Goal: Task Accomplishment & Management: Manage account settings

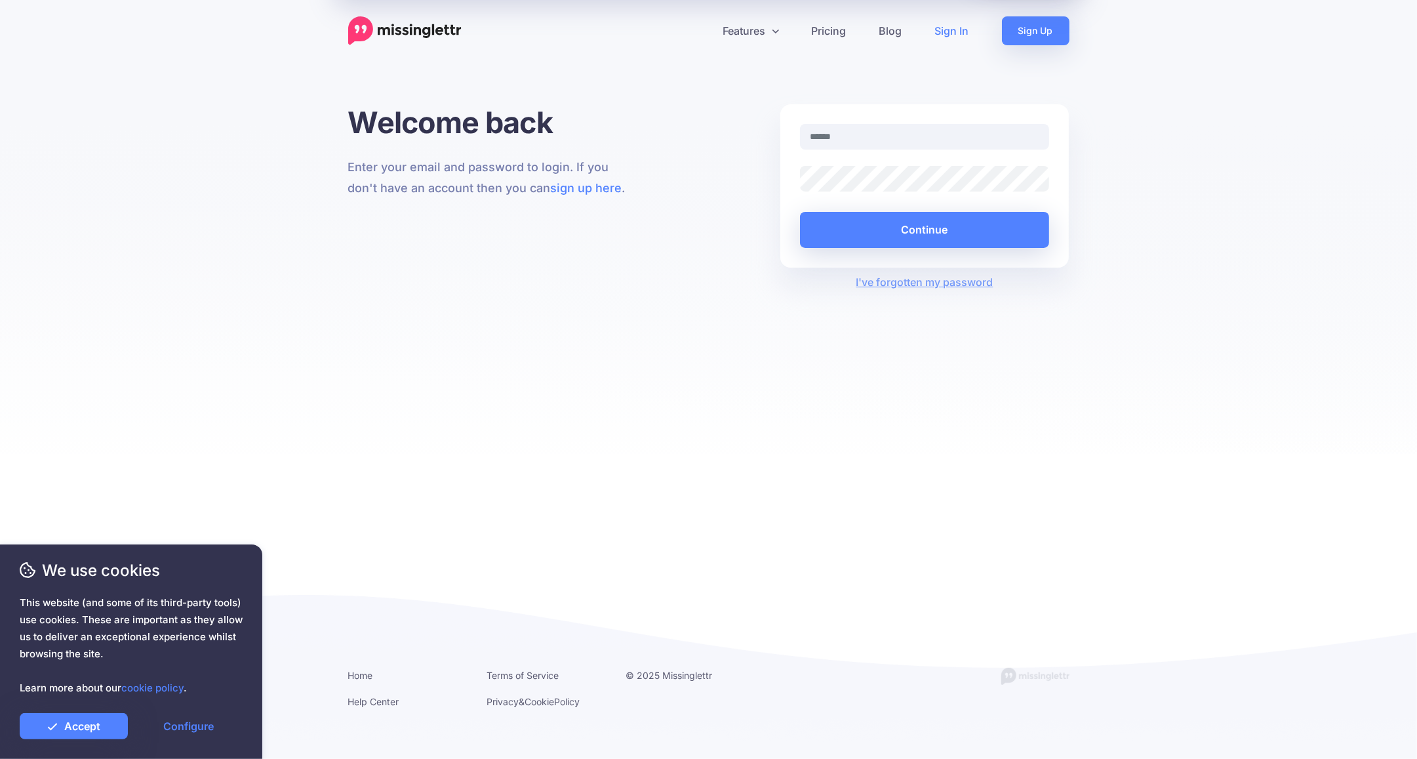
type input "**********"
click at [109, 721] on link "Accept" at bounding box center [74, 726] width 108 height 26
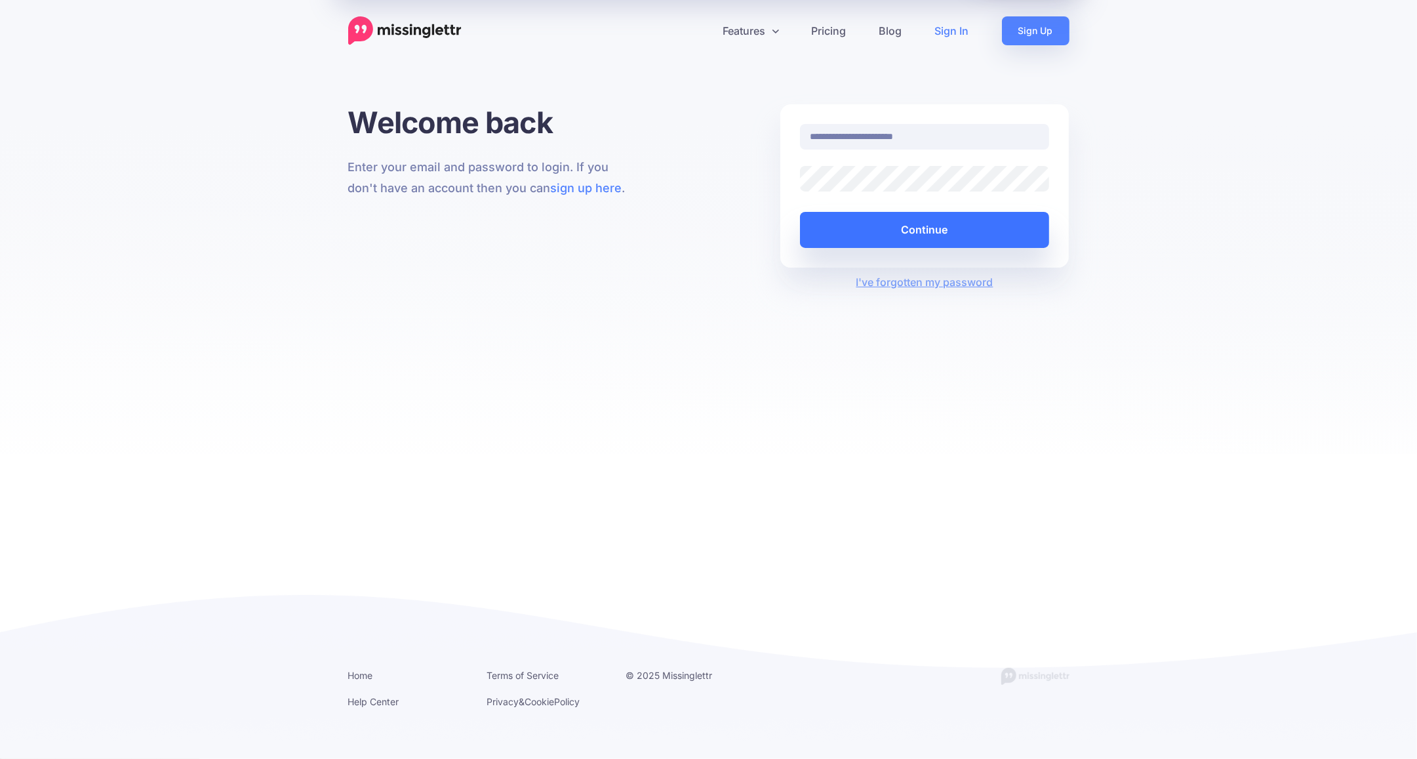
click at [926, 228] on button "Continue" at bounding box center [925, 230] width 250 height 36
click at [857, 229] on button "Continue" at bounding box center [925, 230] width 250 height 36
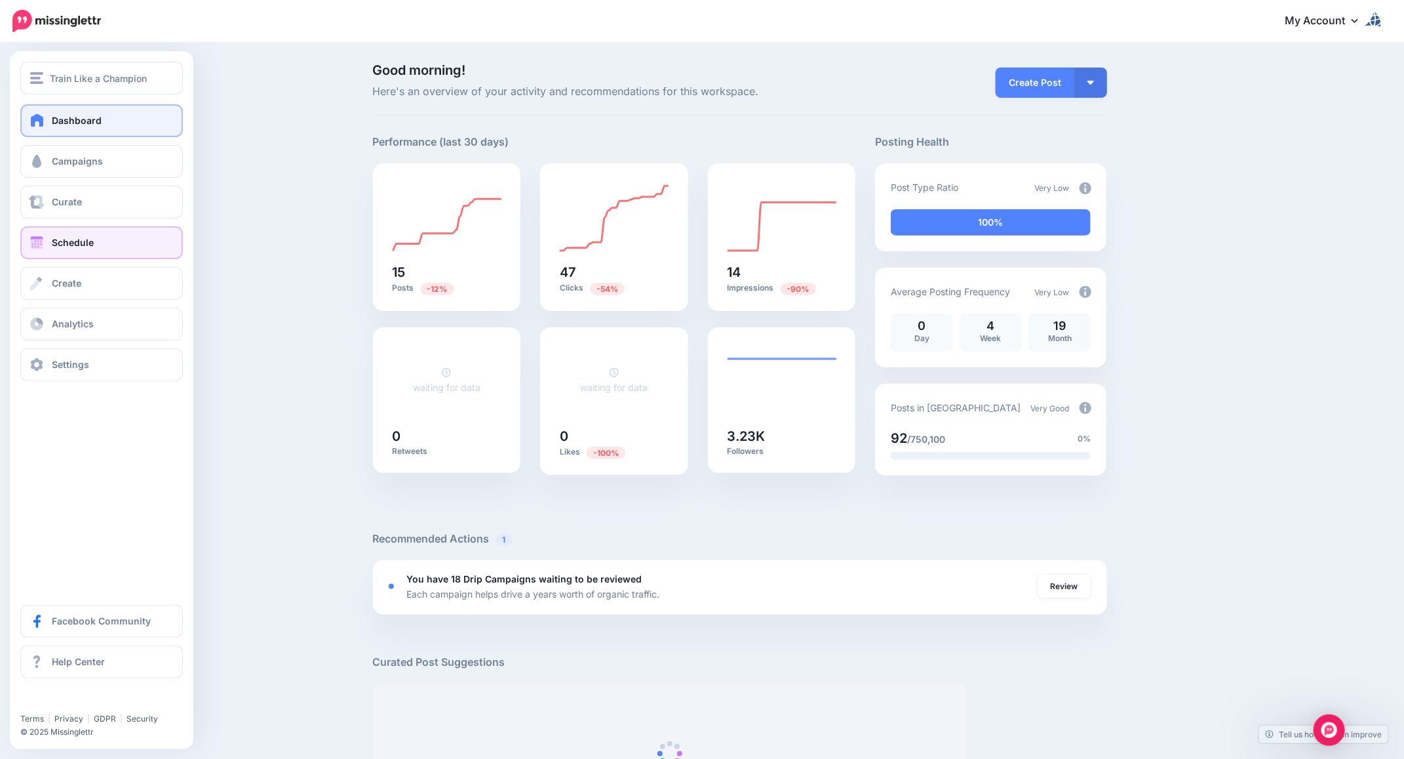
click at [56, 237] on span "Schedule" at bounding box center [73, 242] width 42 height 11
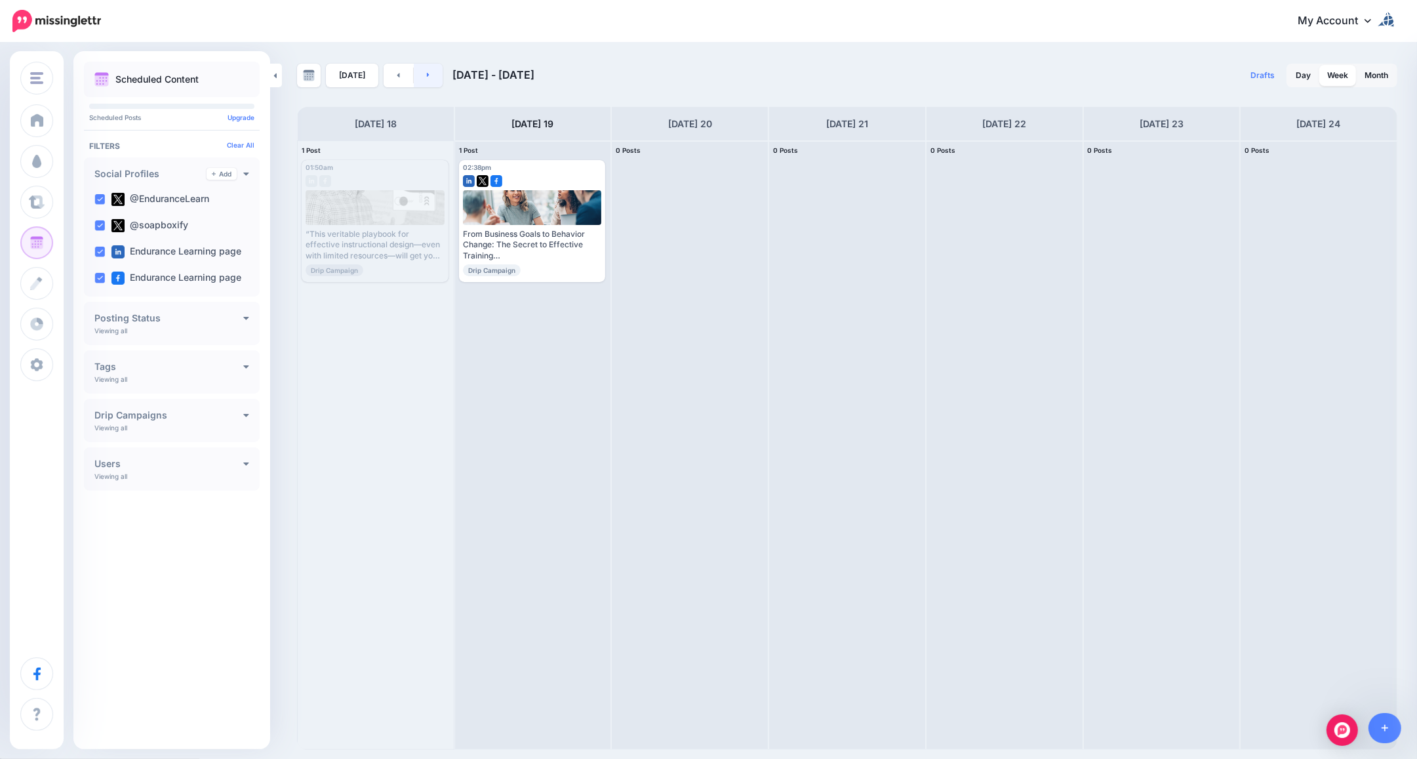
click at [433, 73] on link at bounding box center [429, 76] width 30 height 24
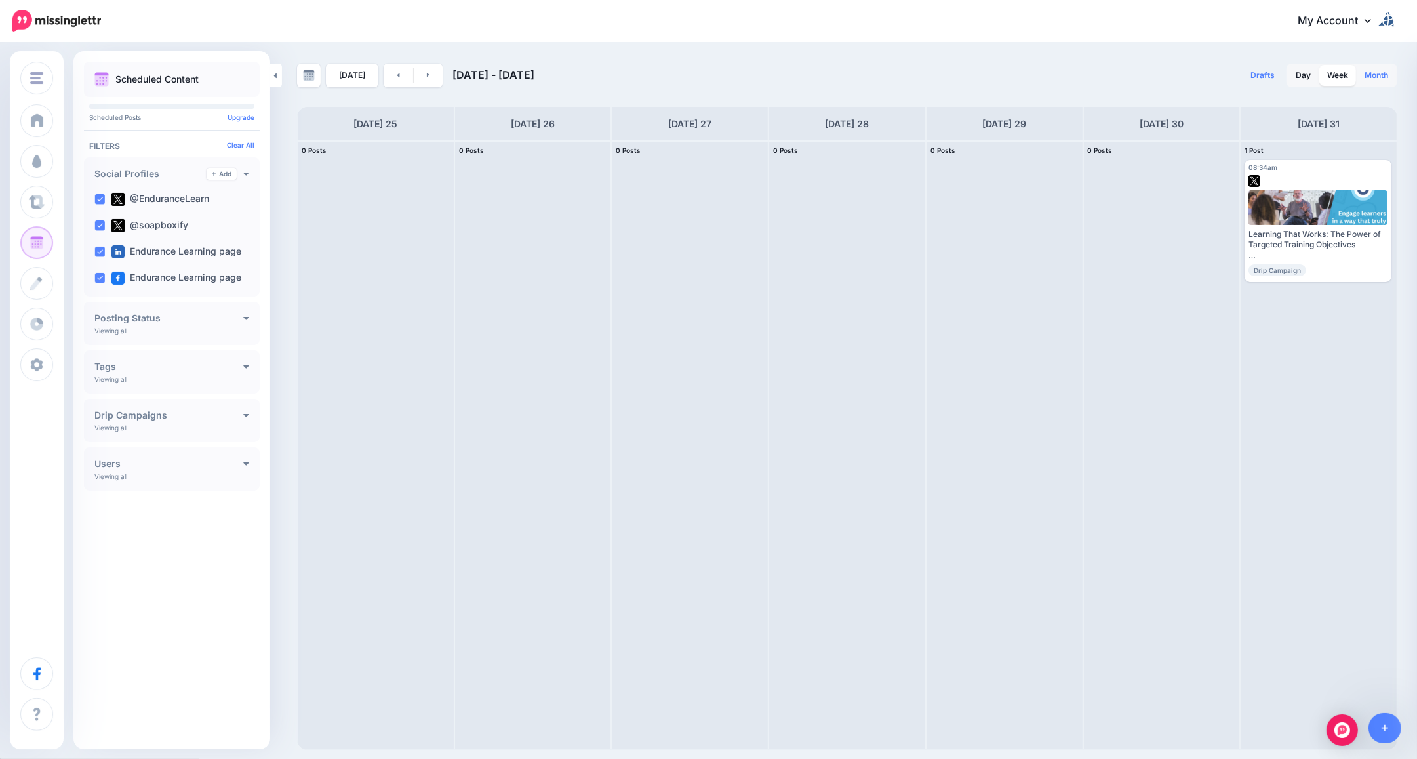
click at [1374, 76] on link "Month" at bounding box center [1376, 75] width 39 height 21
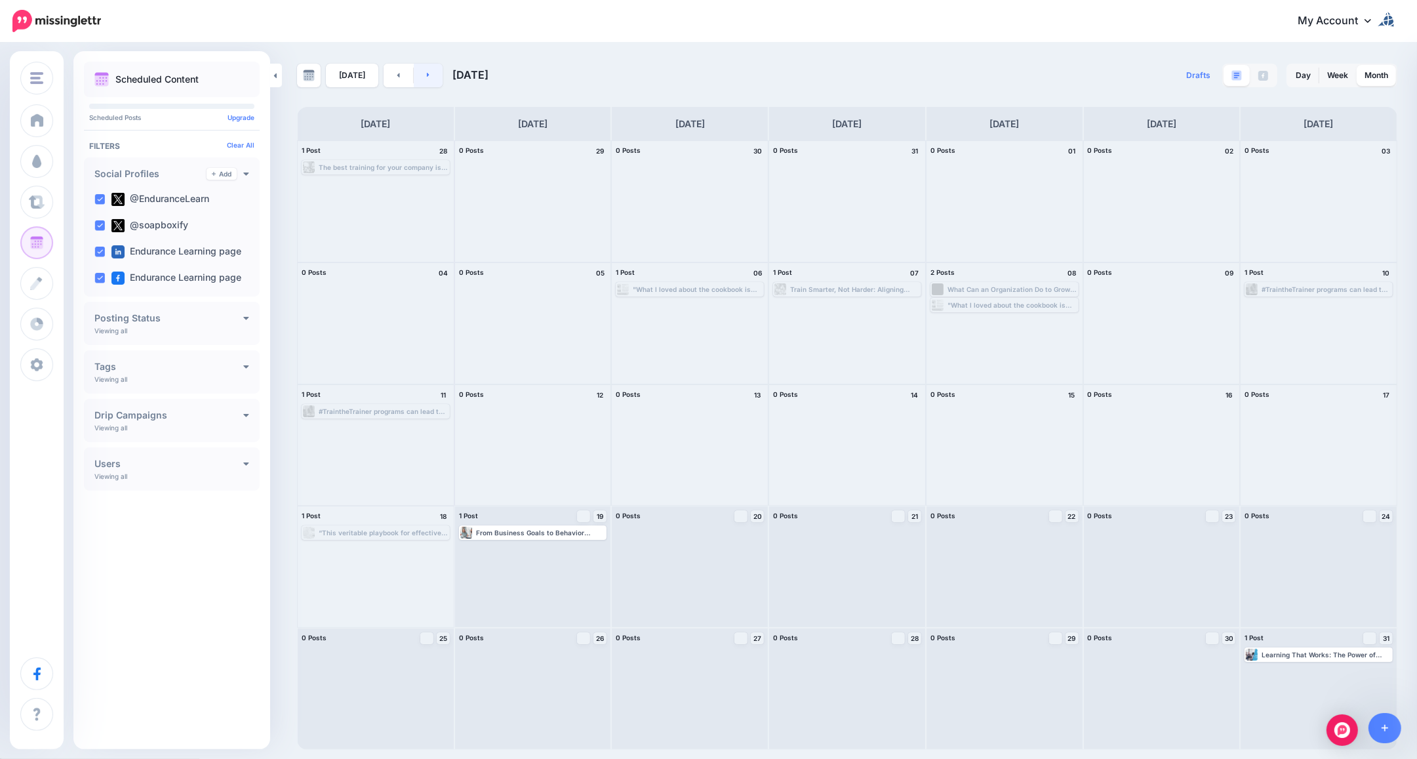
click at [427, 73] on link at bounding box center [429, 76] width 30 height 24
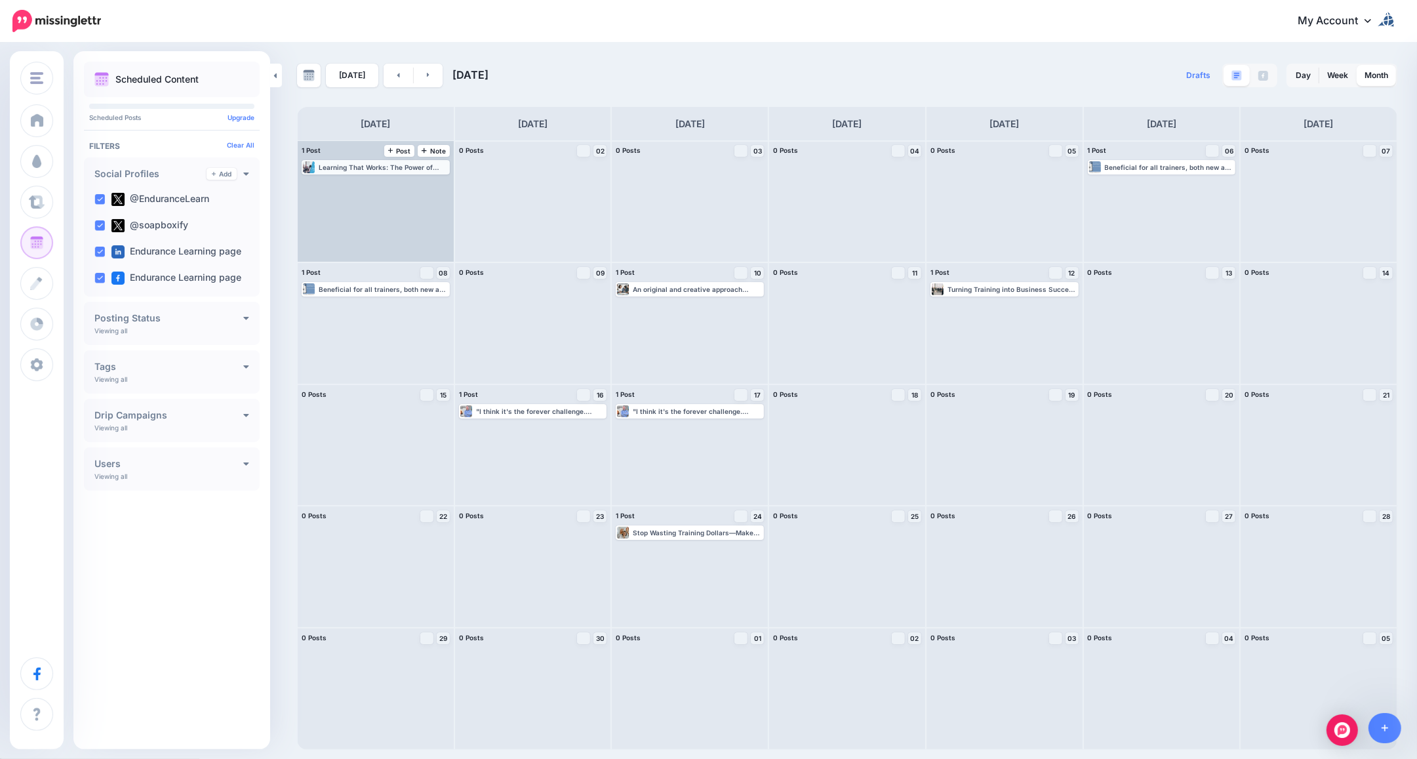
click at [363, 166] on div "Learning That Works: The Power of Targeted Training Objectives https://objectiv…" at bounding box center [384, 167] width 130 height 8
click at [364, 180] on span "Edit" at bounding box center [360, 183] width 10 height 7
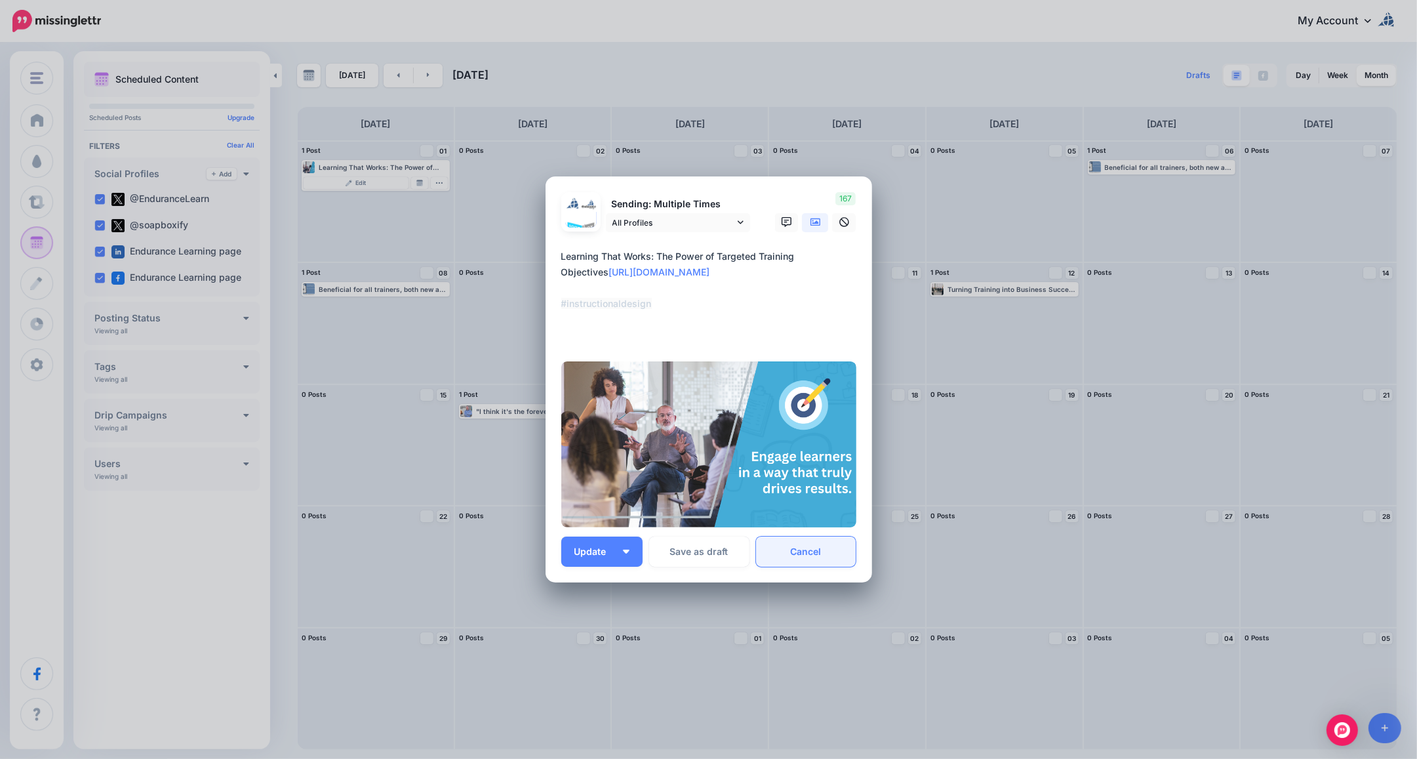
click at [824, 552] on link "Cancel" at bounding box center [806, 551] width 100 height 30
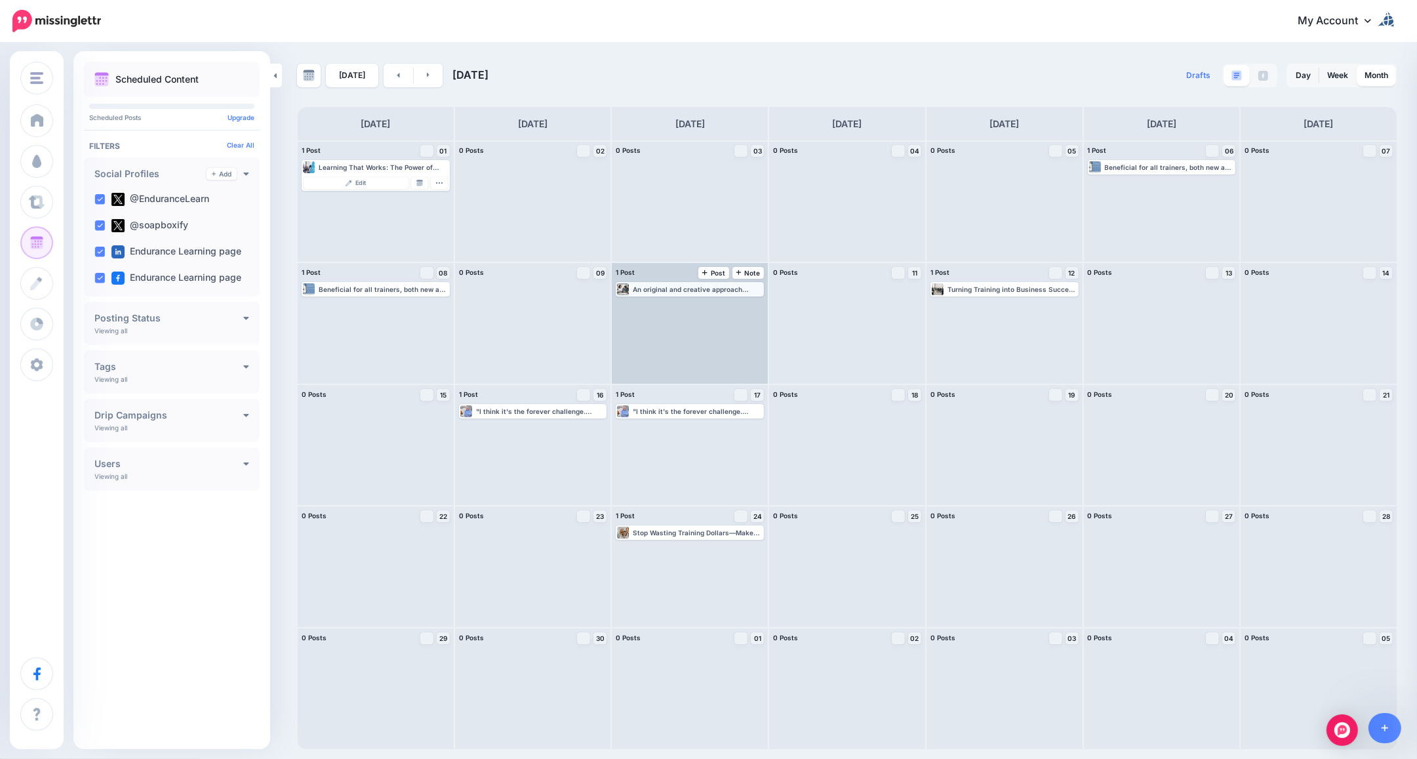
click at [707, 287] on div "An original and creative approach inspired by a recent #TraintheTrainer session…" at bounding box center [698, 289] width 130 height 8
click at [687, 302] on link "Edit" at bounding box center [670, 305] width 105 height 12
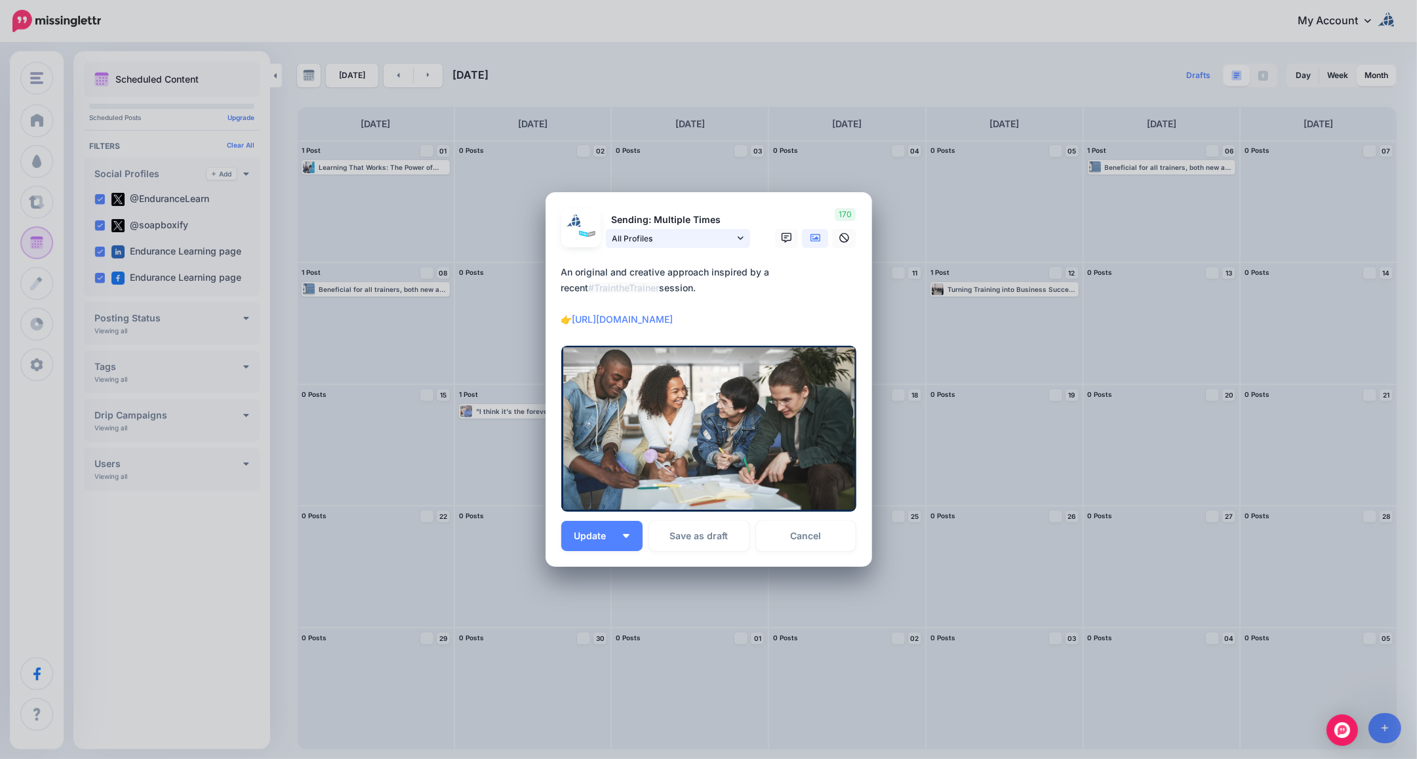
click at [669, 231] on span "All Profiles" at bounding box center [673, 238] width 122 height 14
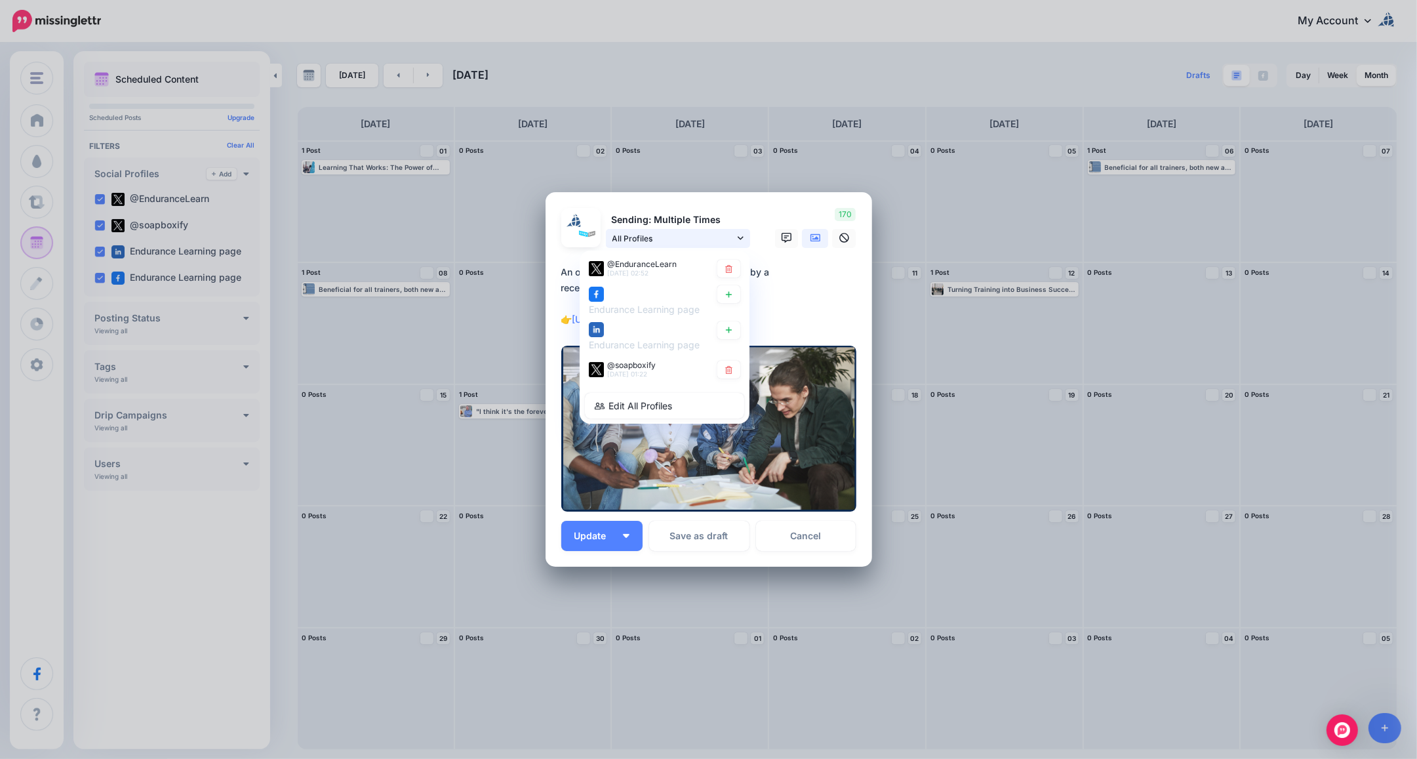
click at [669, 231] on span "All Profiles" at bounding box center [673, 238] width 122 height 14
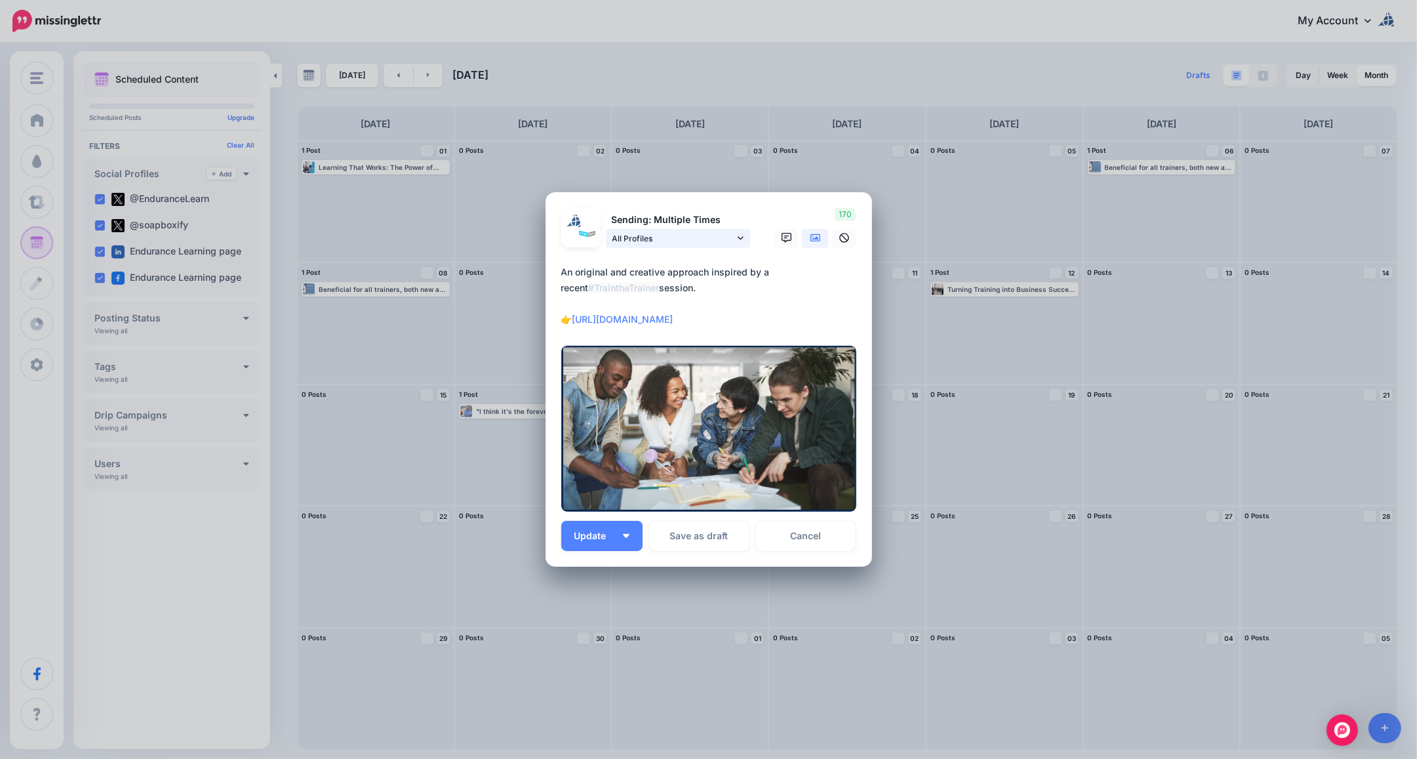
click at [669, 231] on span "All Profiles" at bounding box center [673, 238] width 122 height 14
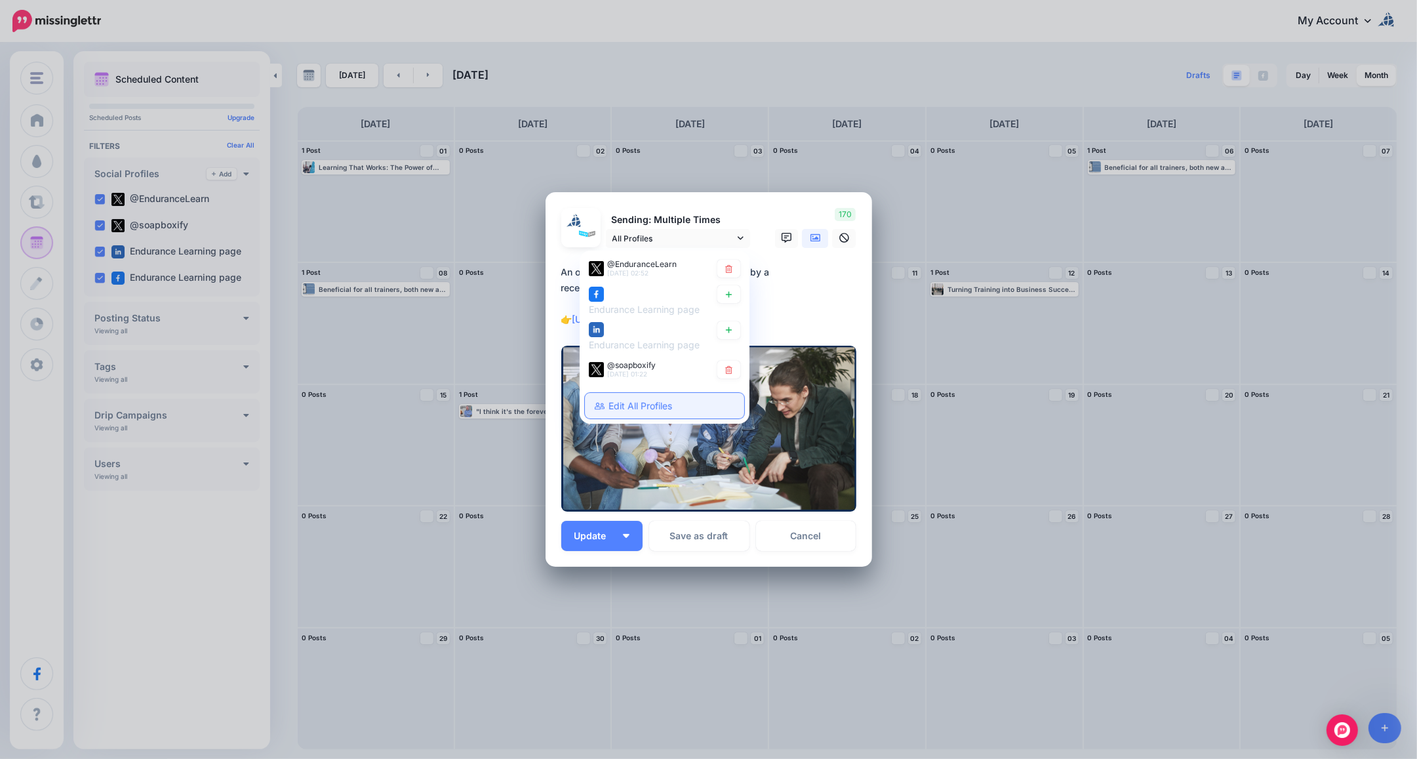
click at [639, 401] on link "Edit All Profiles" at bounding box center [664, 406] width 159 height 26
type textarea "**********"
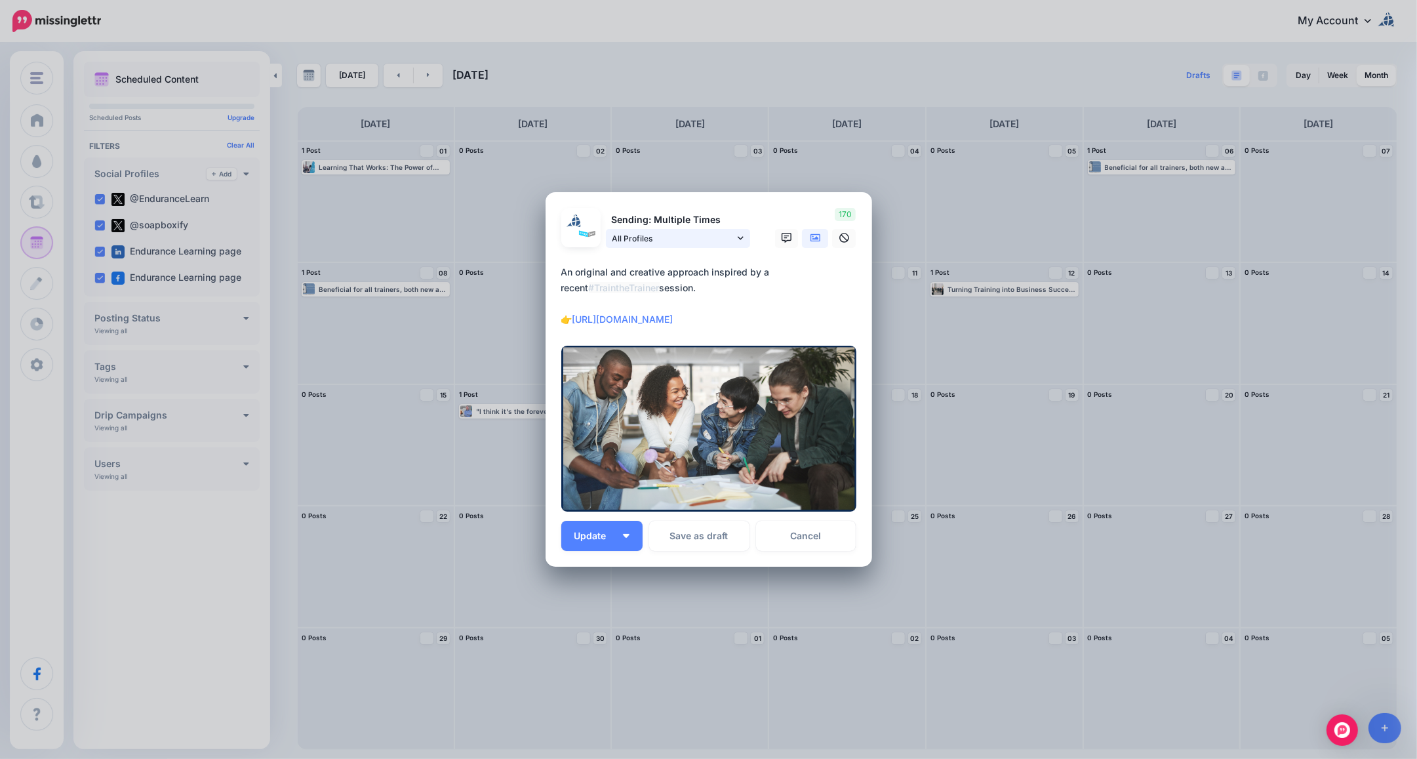
click at [641, 241] on span "All Profiles" at bounding box center [673, 238] width 122 height 14
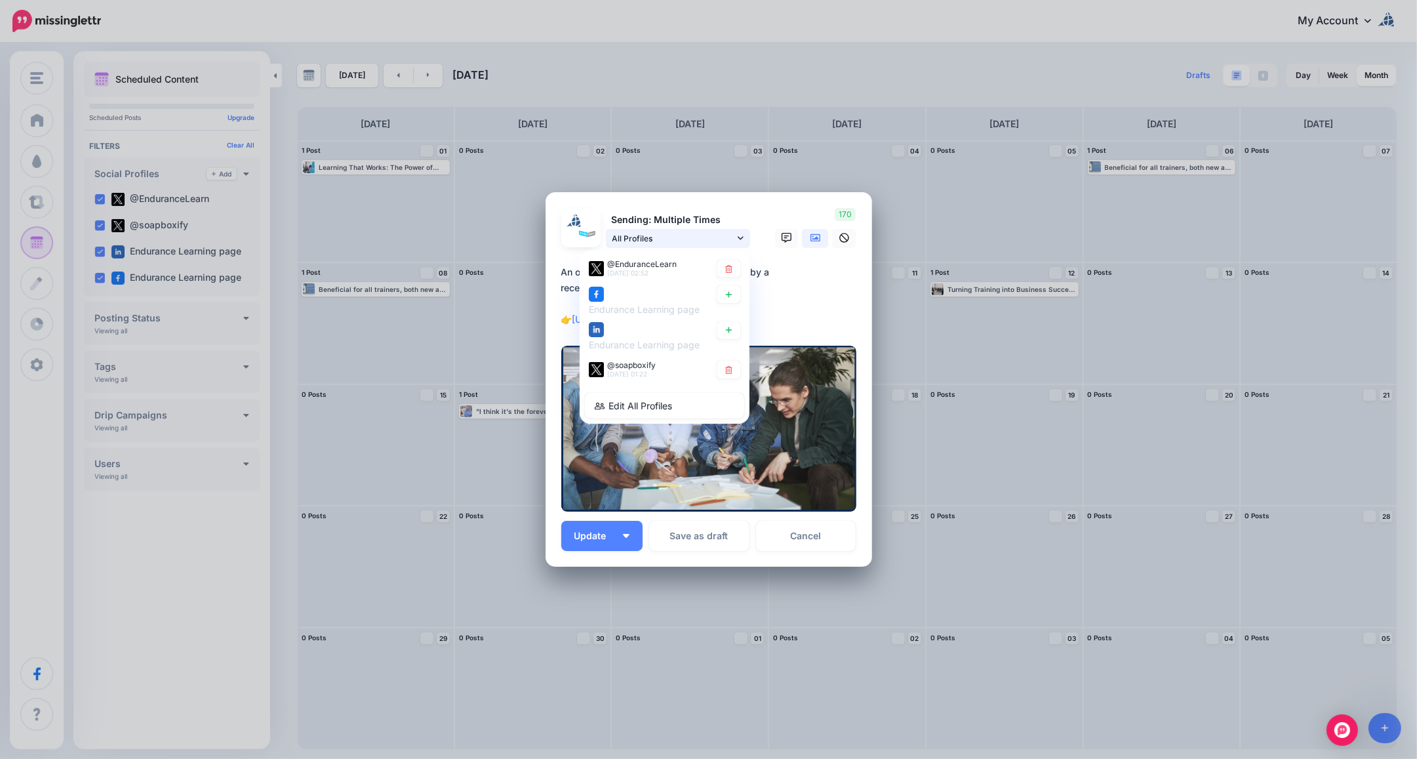
click at [641, 240] on span "All Profiles" at bounding box center [673, 238] width 122 height 14
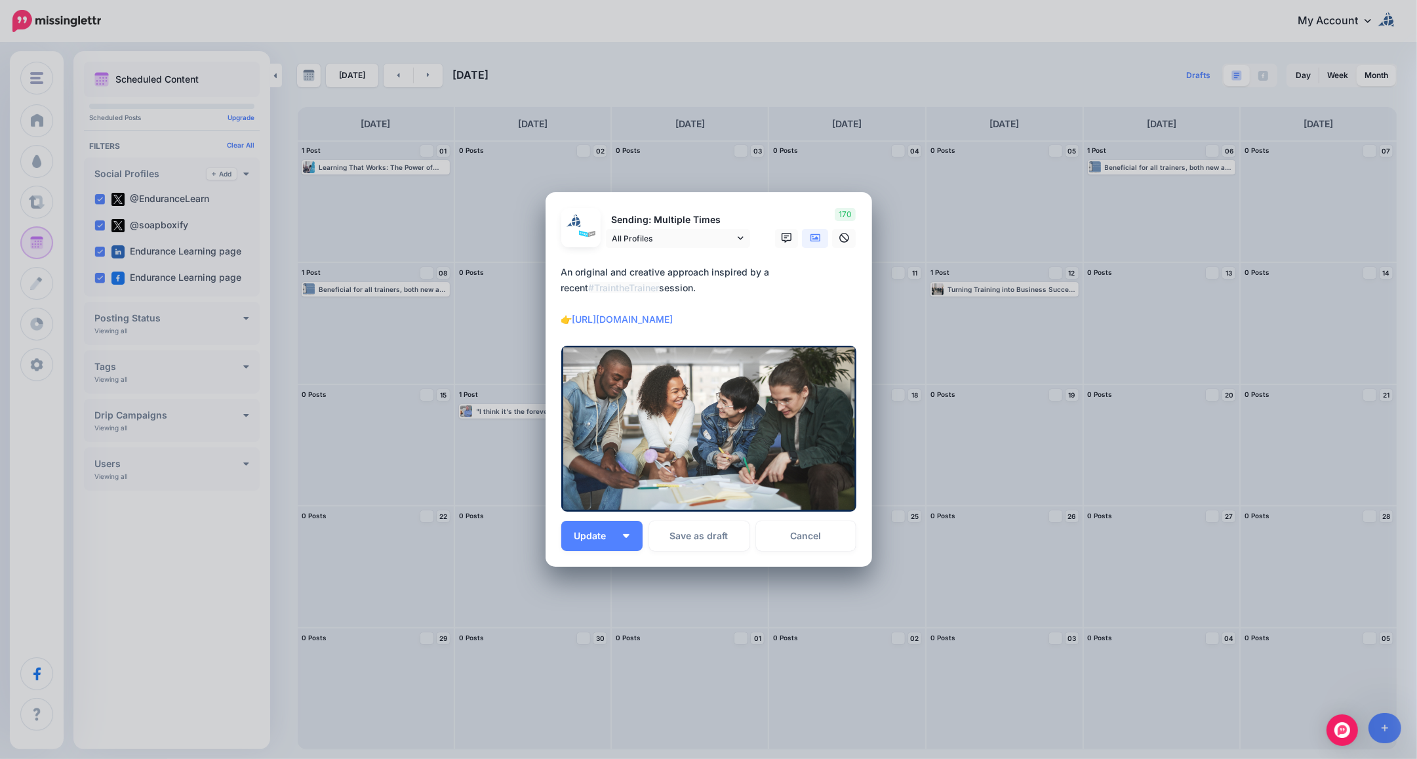
click at [656, 15] on div "Edit Post Loading Sending: Multiple Times All Profiles" at bounding box center [708, 379] width 1417 height 759
click at [797, 530] on link "Cancel" at bounding box center [806, 536] width 100 height 30
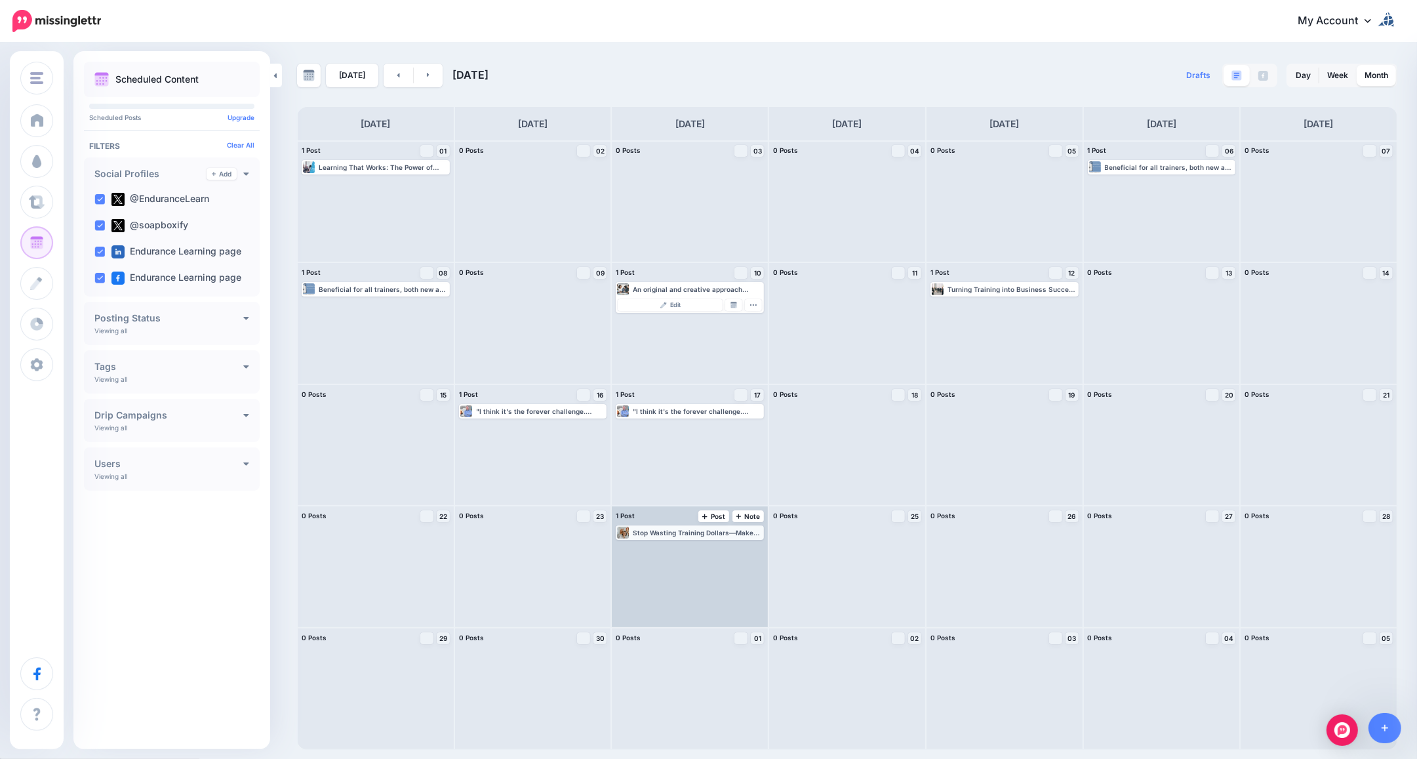
click at [683, 535] on div "Stop Wasting Training Dollars—Make Learning Drive Real Results https://objectiv…" at bounding box center [698, 532] width 130 height 8
click at [677, 545] on span "Edit" at bounding box center [675, 548] width 10 height 7
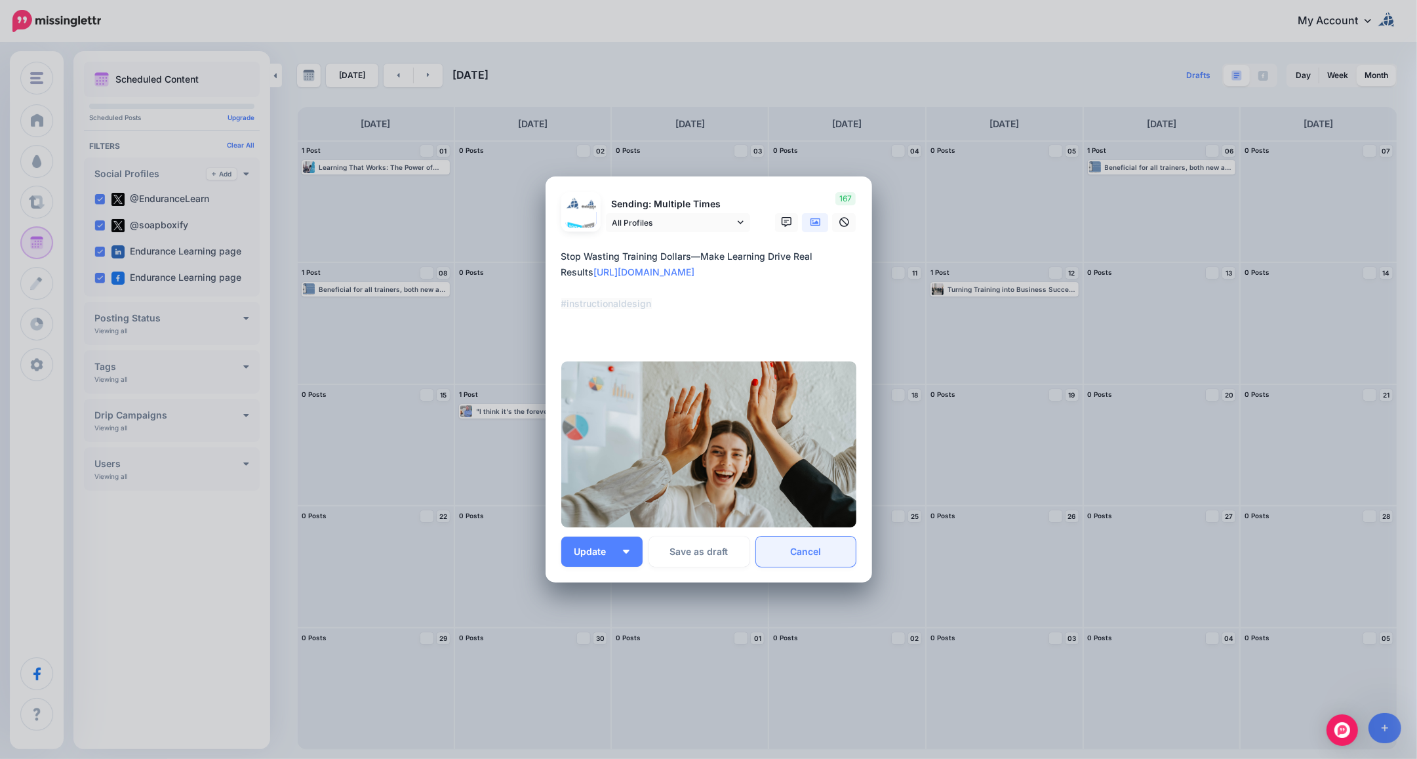
click at [811, 548] on link "Cancel" at bounding box center [806, 551] width 100 height 30
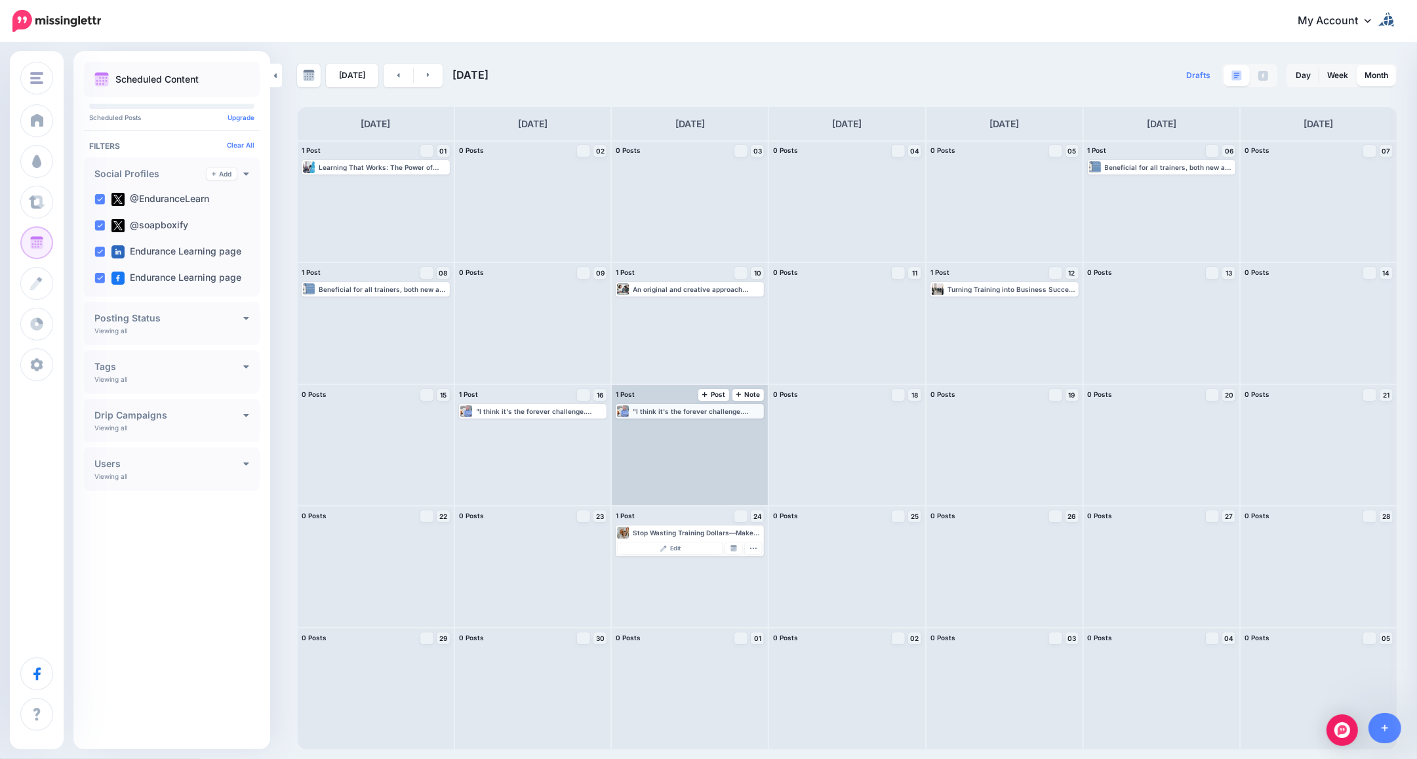
click at [685, 411] on div ""I think it's the forever challenge. NGOs are likely not going to have the fund…" at bounding box center [698, 411] width 130 height 8
click at [677, 424] on span "Edit" at bounding box center [675, 427] width 10 height 7
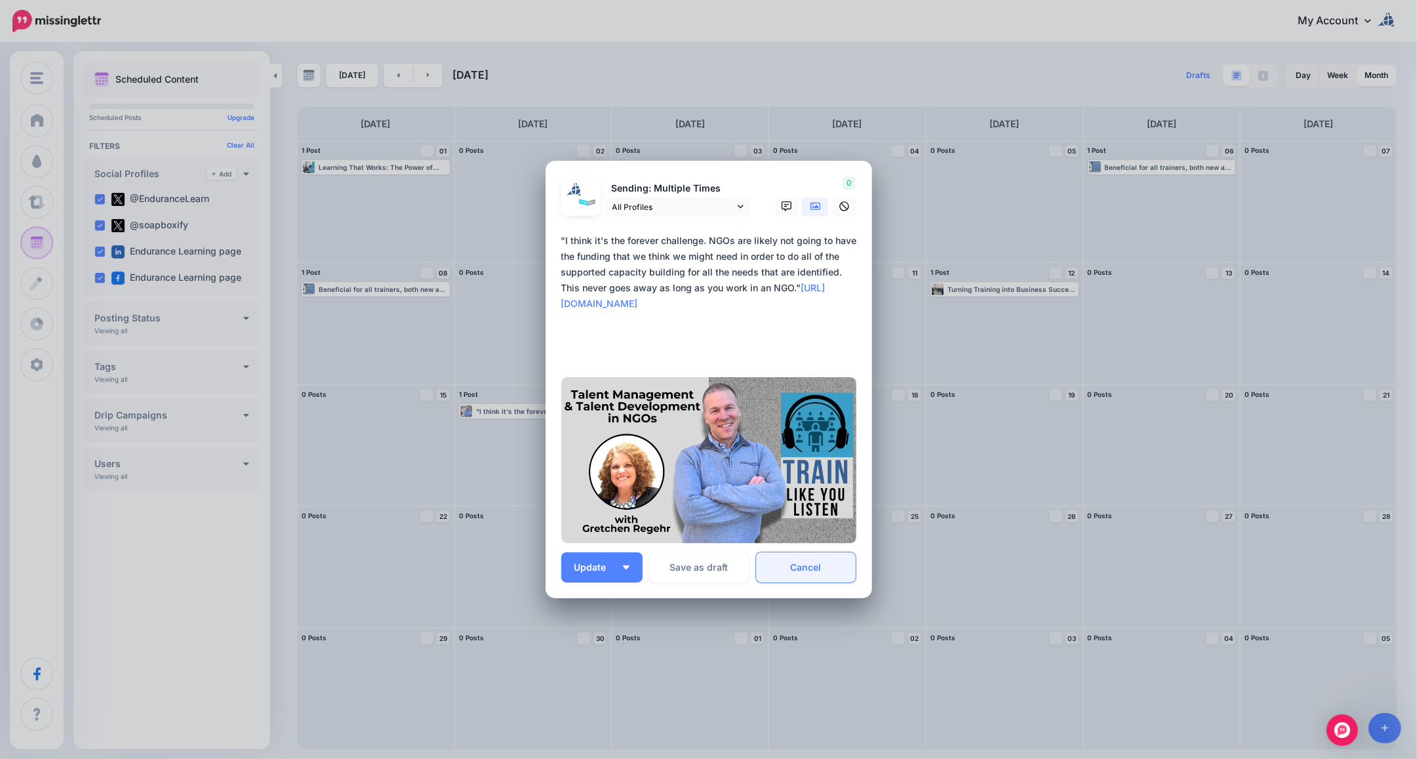
click at [808, 563] on link "Cancel" at bounding box center [806, 567] width 100 height 30
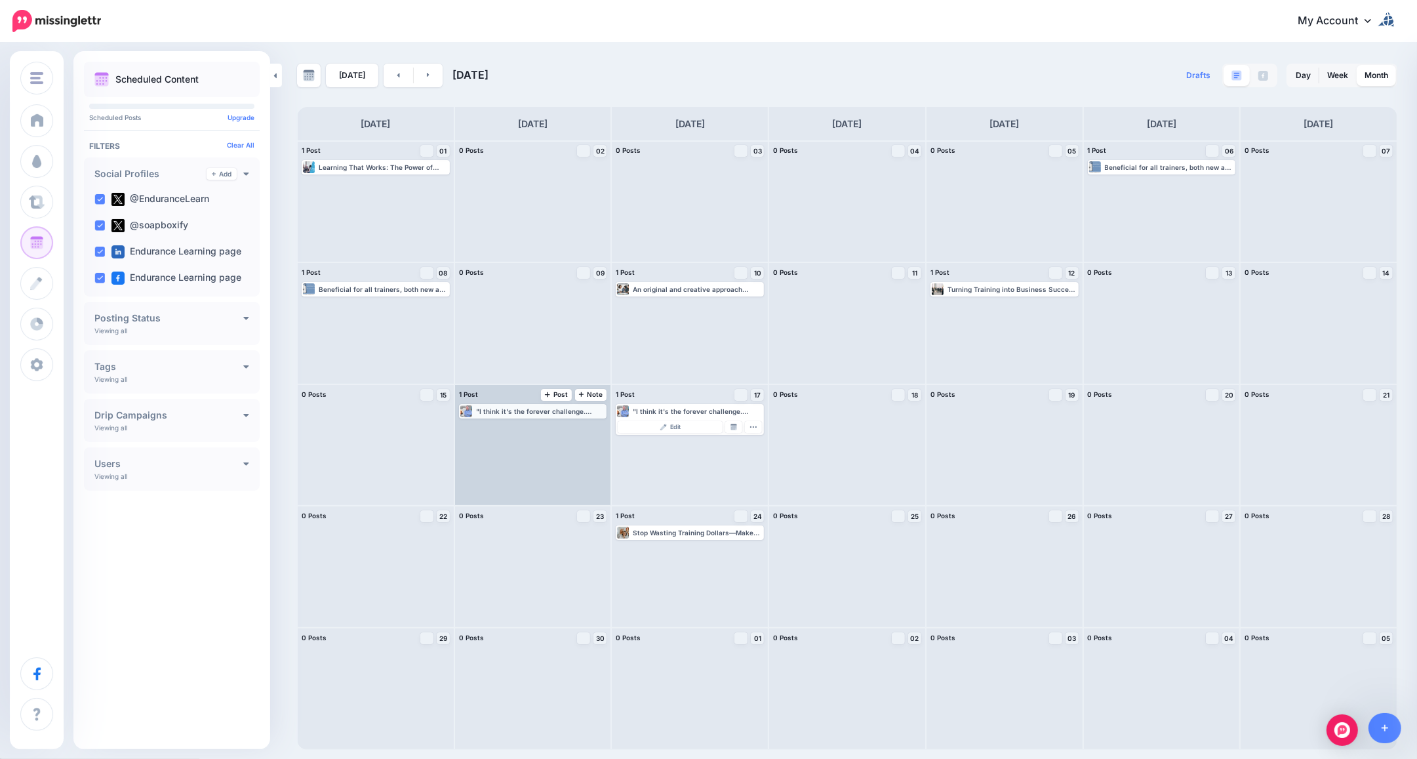
click at [538, 407] on div ""I think it's the forever challenge. NGOs are likely not going to have the fund…" at bounding box center [541, 411] width 130 height 8
click at [519, 424] on span "Edit" at bounding box center [518, 427] width 10 height 7
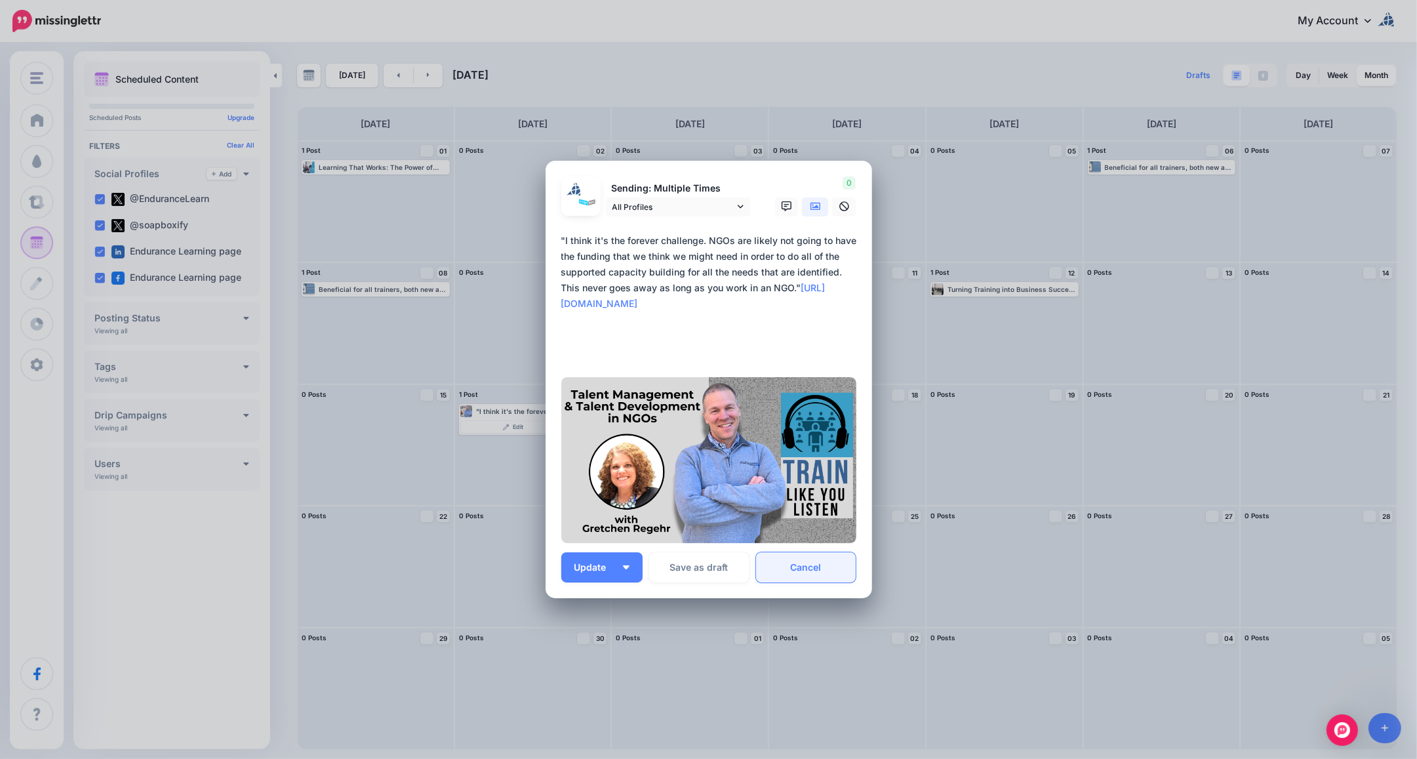
click at [817, 561] on link "Cancel" at bounding box center [806, 567] width 100 height 30
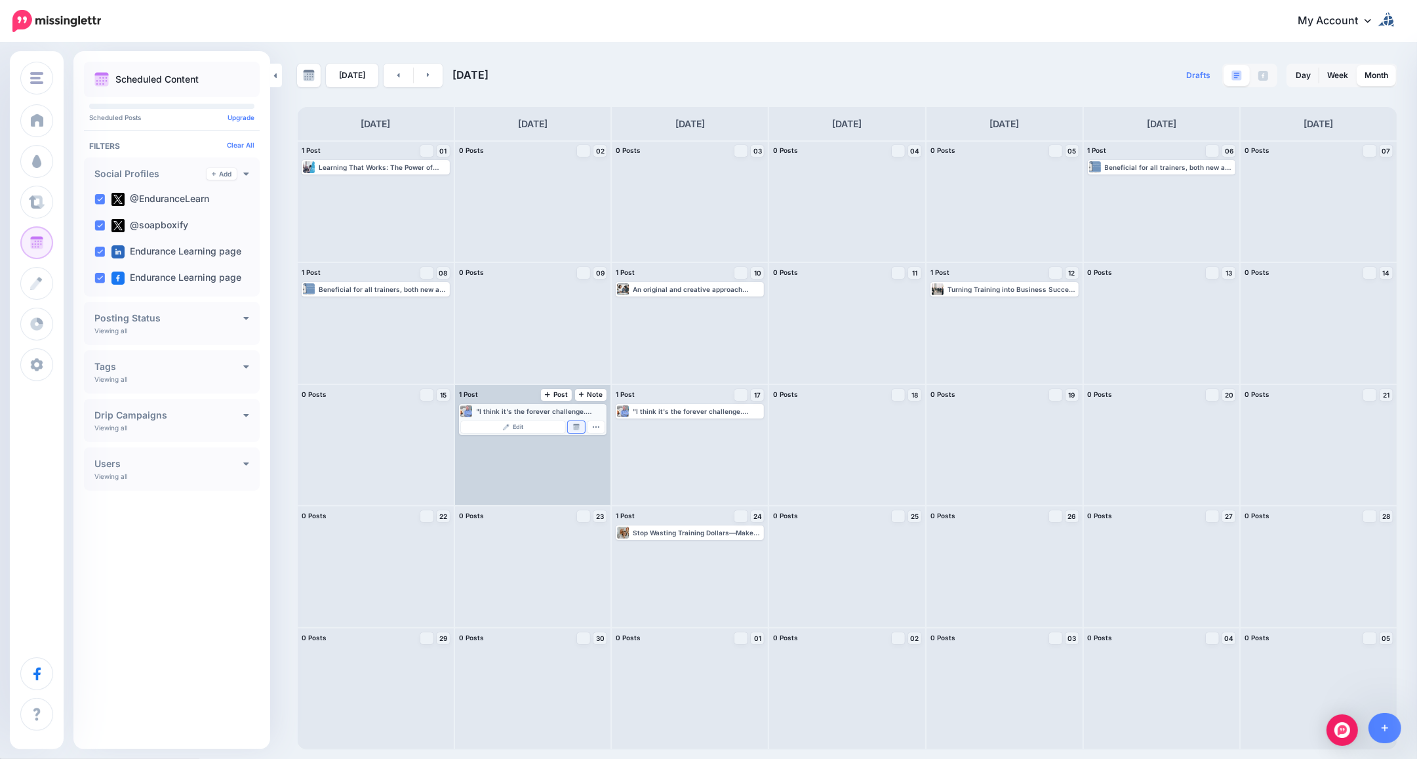
click at [581, 427] on link "Manage Dates" at bounding box center [576, 427] width 17 height 12
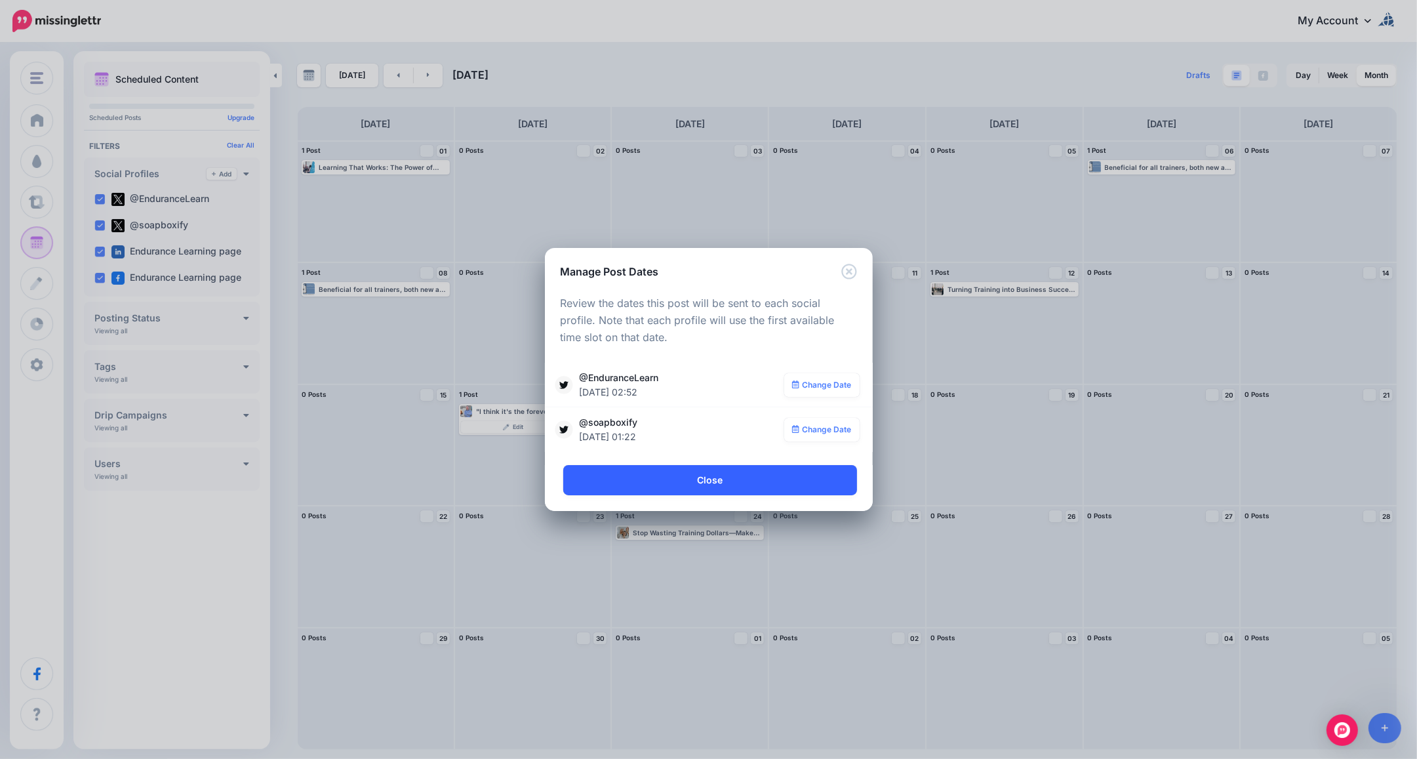
click at [699, 477] on link "Close" at bounding box center [710, 480] width 294 height 30
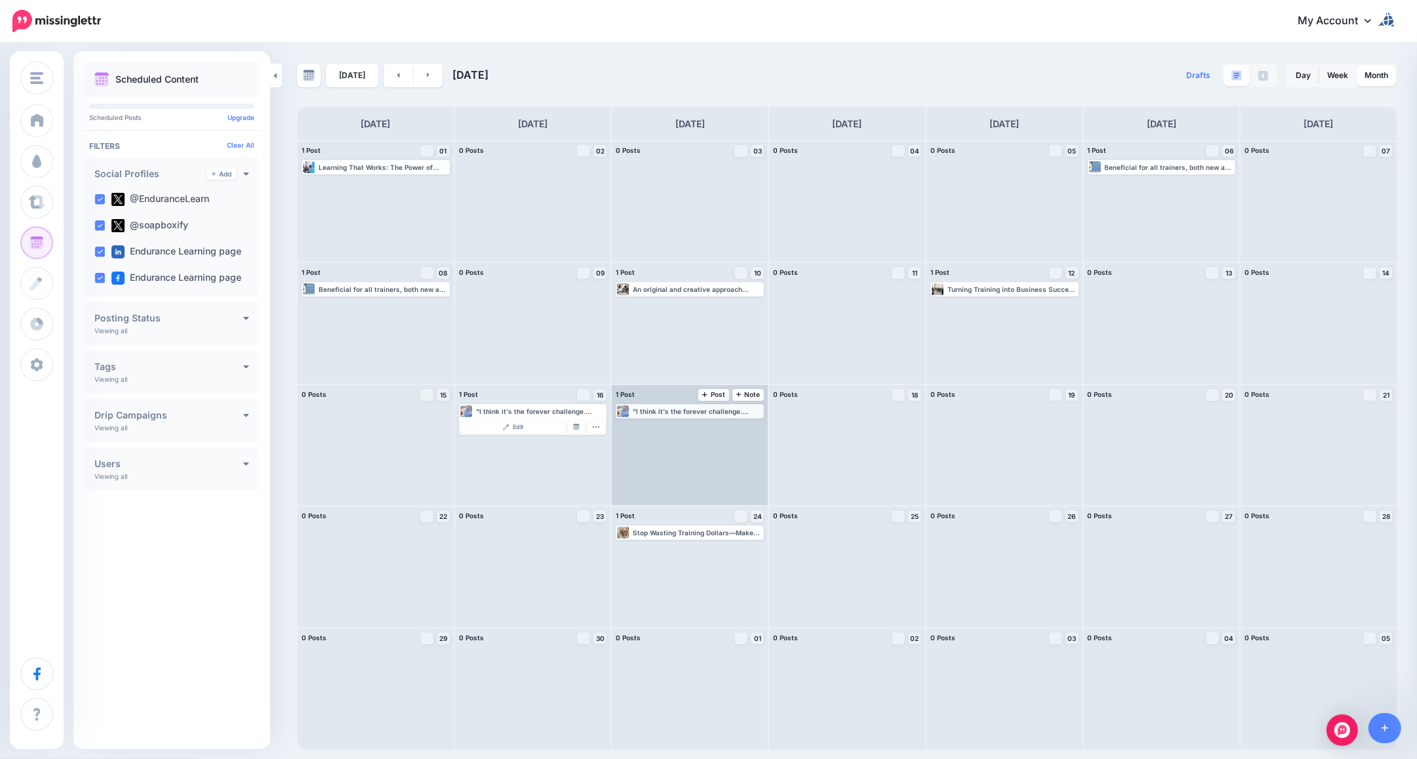
click at [709, 412] on div ""I think it's the forever challenge. NGOs are likely not going to have the fund…" at bounding box center [698, 411] width 130 height 8
click at [738, 425] on link "Manage Dates" at bounding box center [733, 427] width 17 height 12
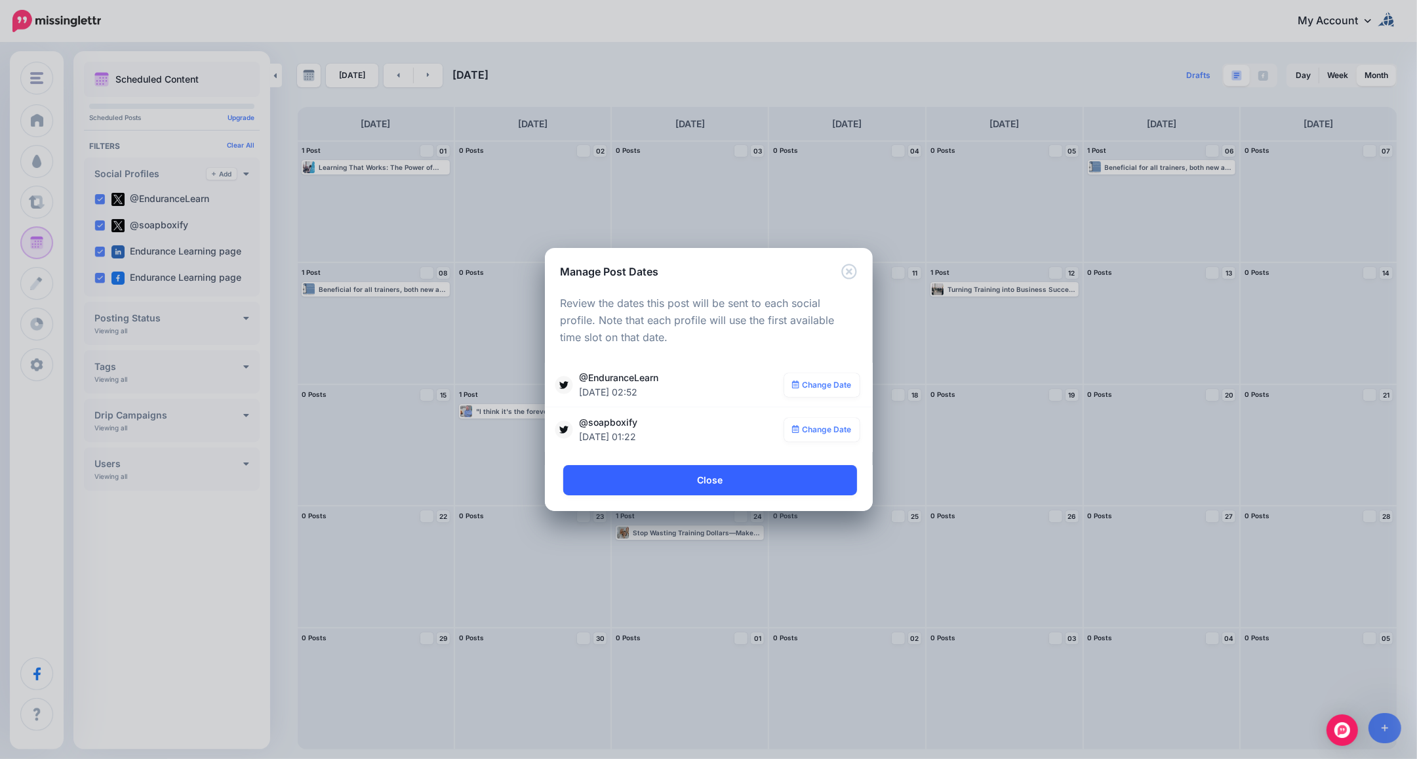
click at [707, 477] on link "Close" at bounding box center [710, 480] width 294 height 30
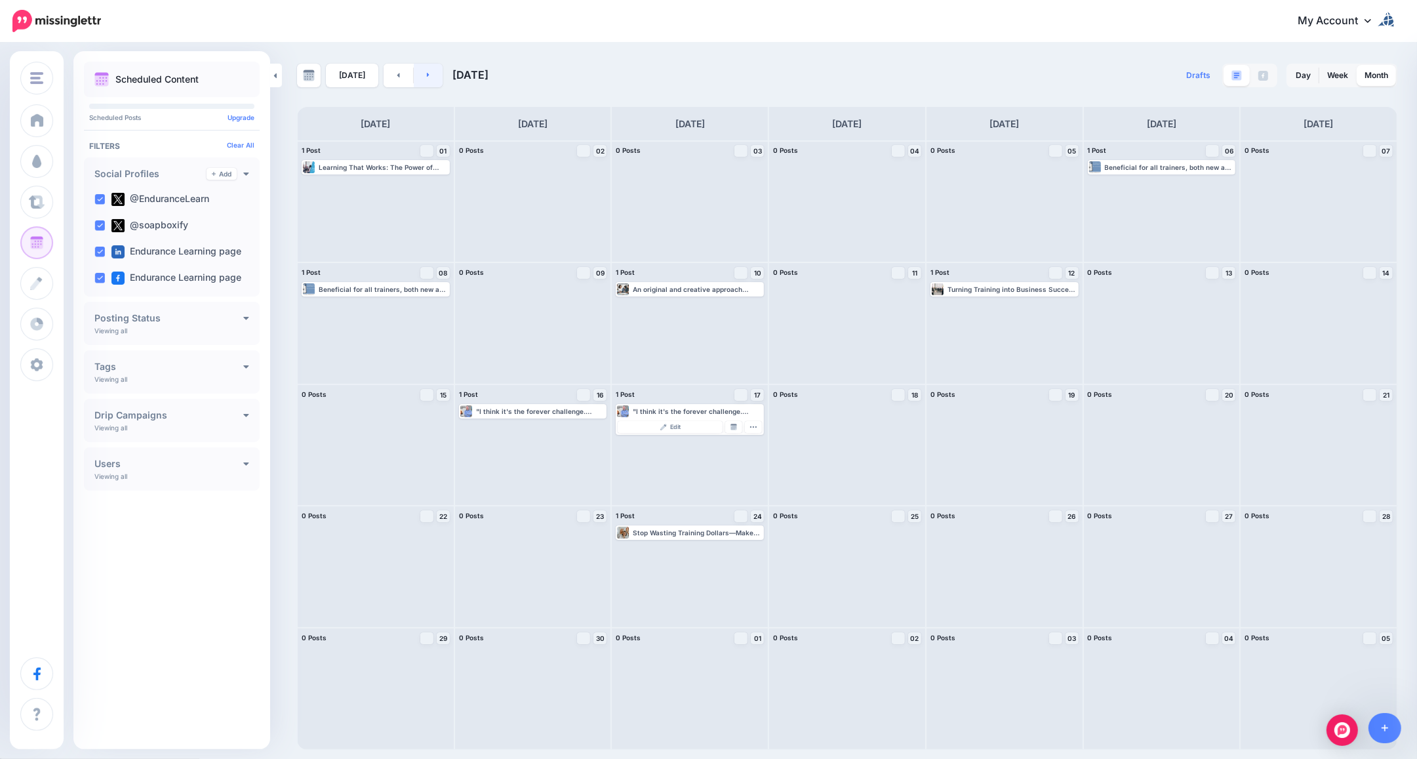
click at [427, 73] on icon at bounding box center [428, 75] width 3 height 8
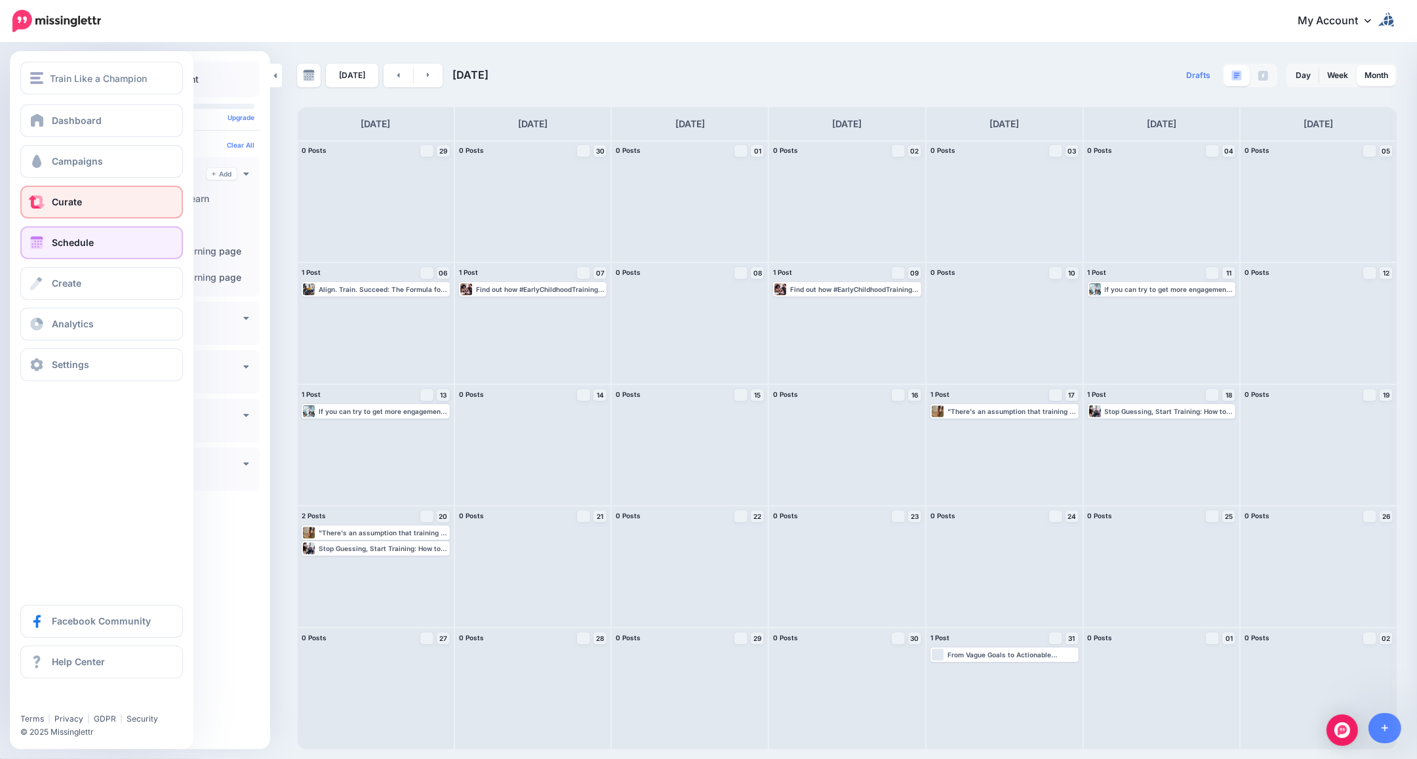
click at [66, 197] on span "Curate" at bounding box center [67, 201] width 30 height 11
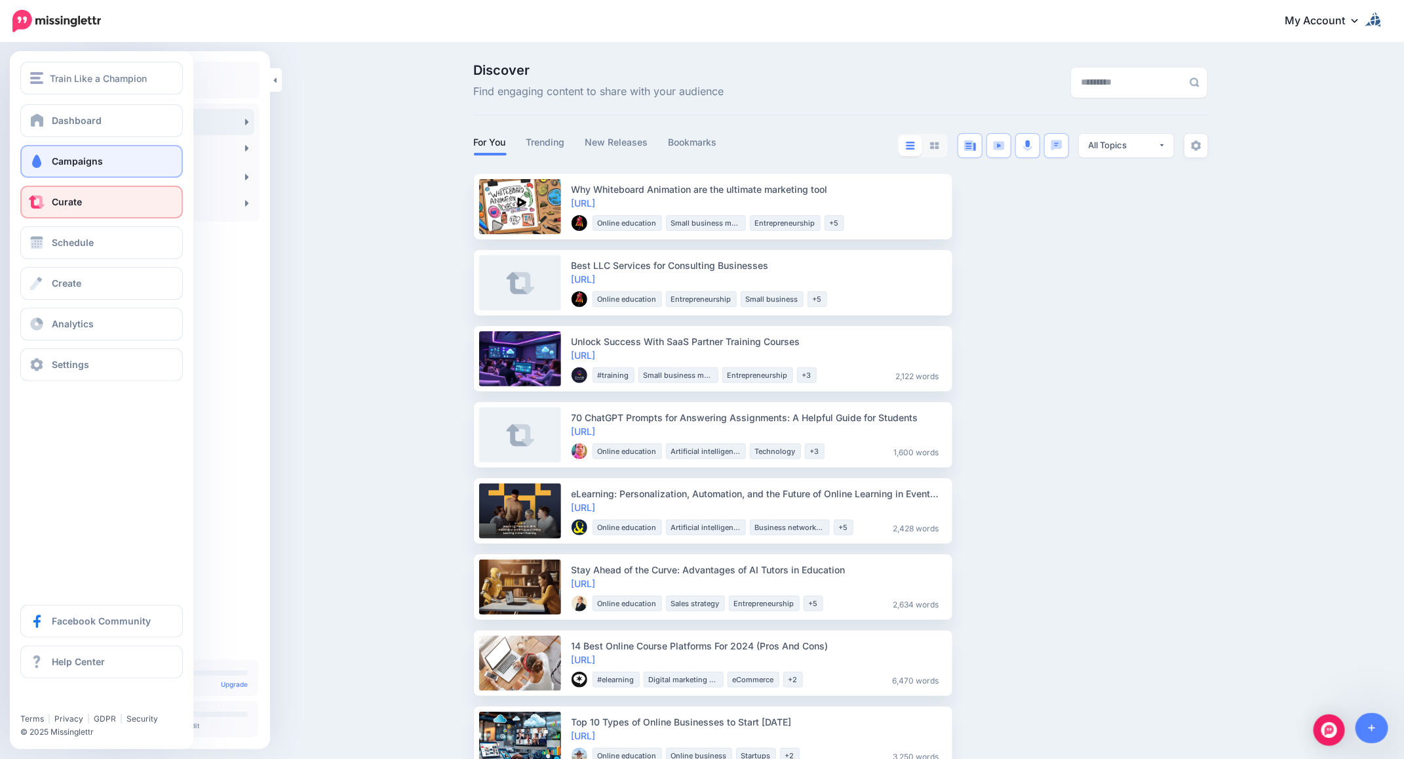
click at [52, 155] on span "Campaigns" at bounding box center [77, 160] width 51 height 11
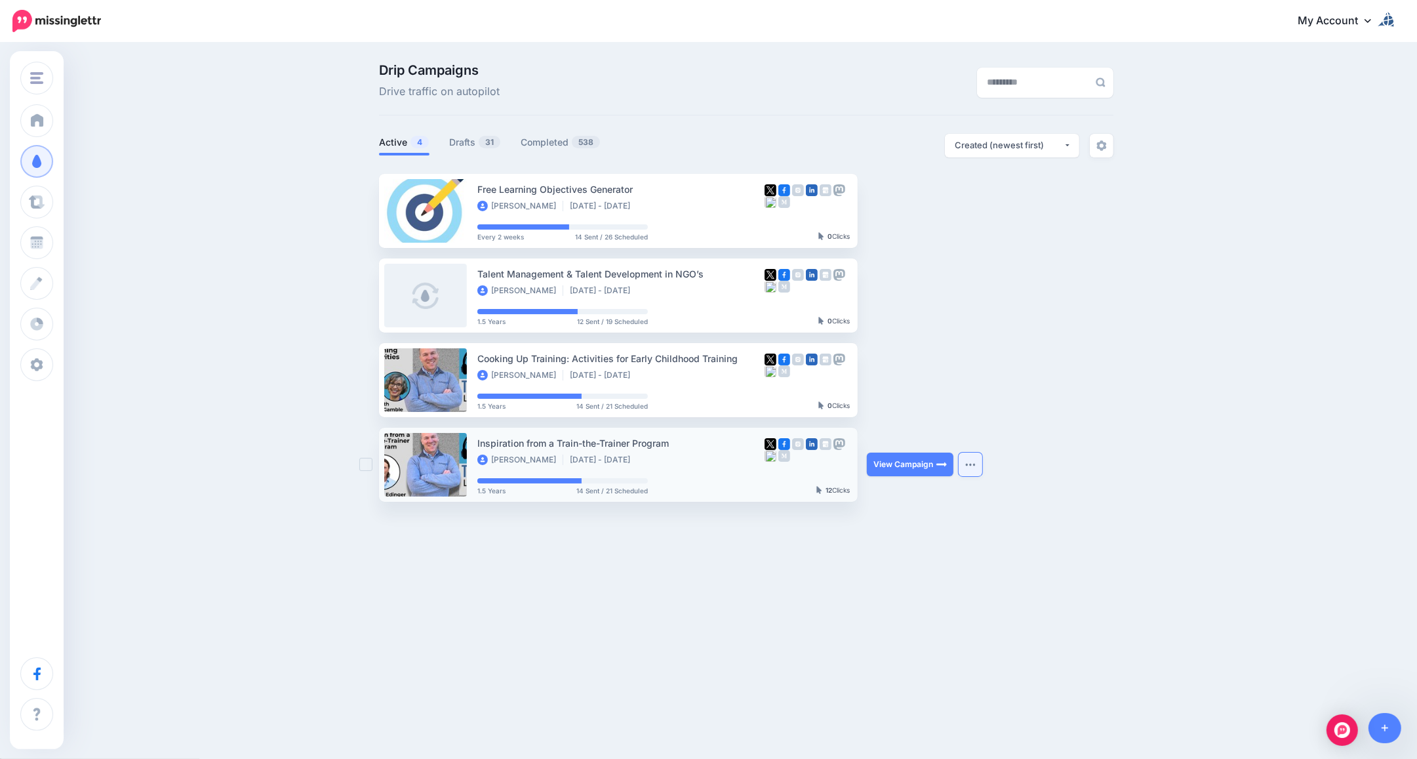
click at [971, 459] on button "button" at bounding box center [971, 464] width 24 height 24
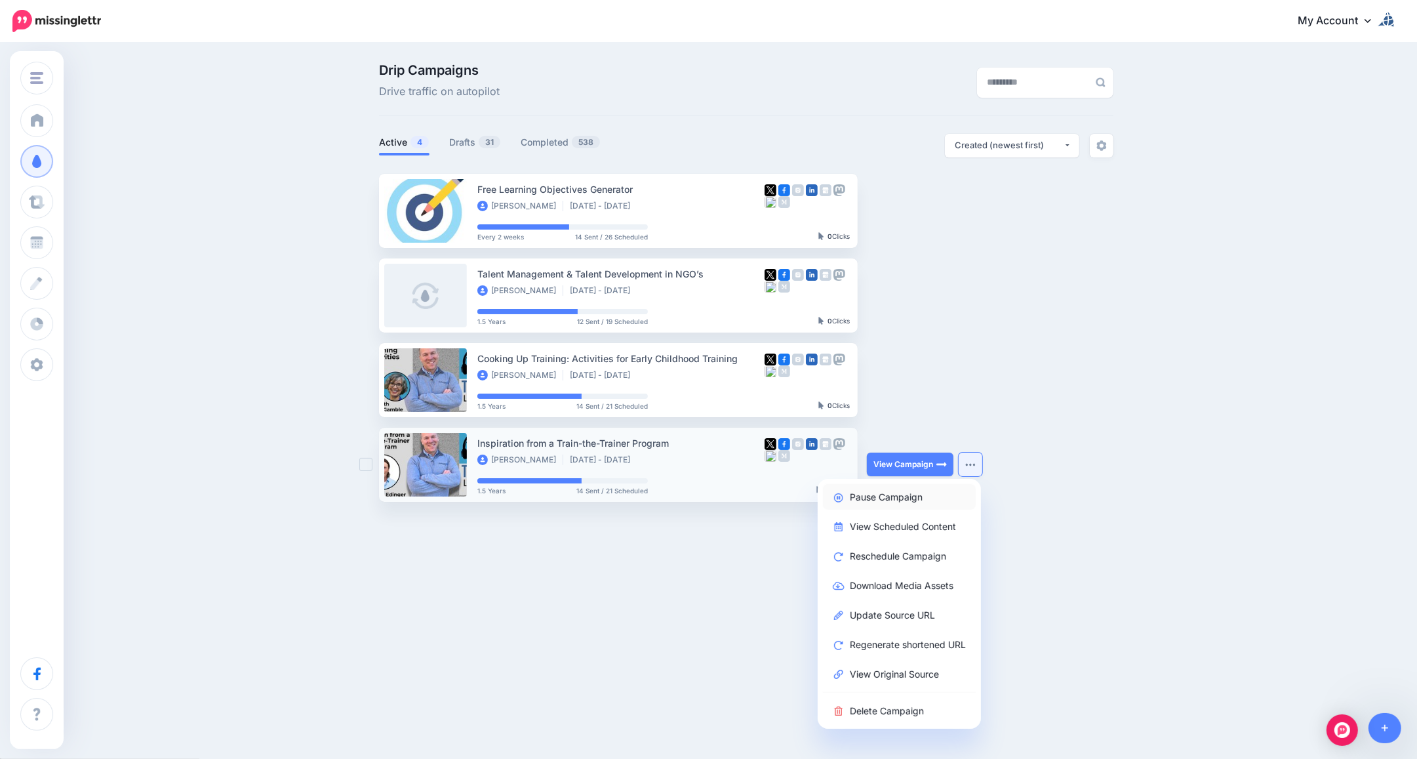
click at [892, 500] on link "Pause Campaign" at bounding box center [899, 497] width 153 height 26
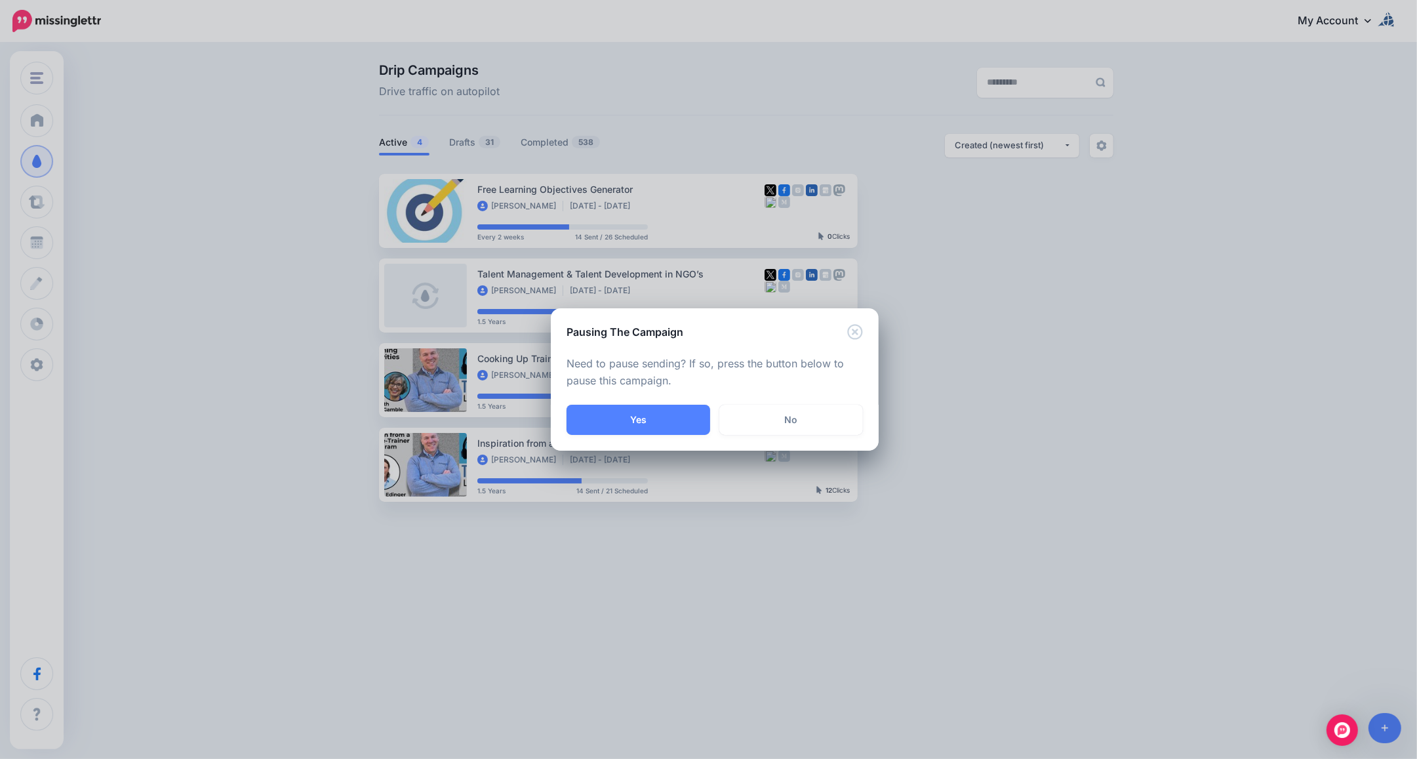
drag, startPoint x: 640, startPoint y: 416, endPoint x: 774, endPoint y: 397, distance: 135.8
click at [640, 416] on button "Yes" at bounding box center [638, 420] width 144 height 30
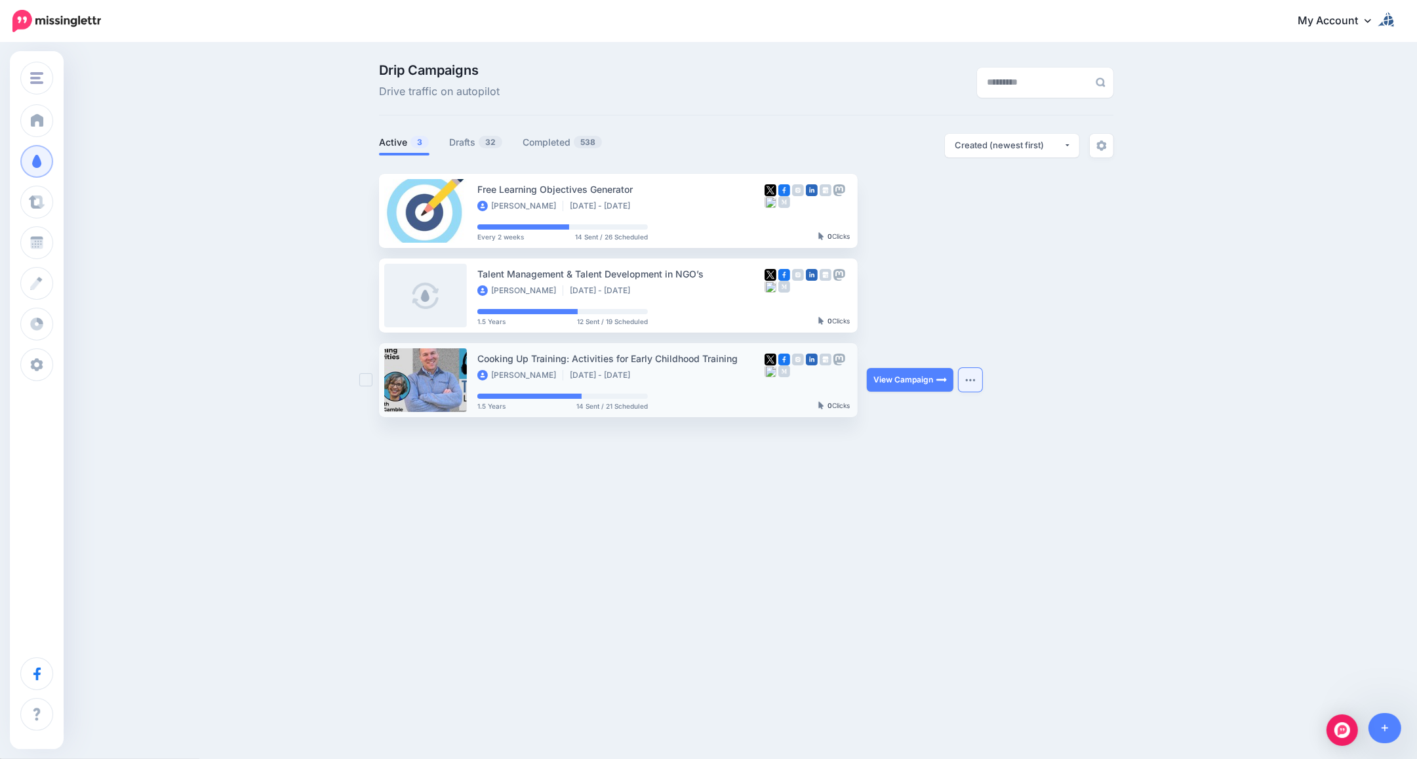
click at [974, 376] on button "button" at bounding box center [971, 380] width 24 height 24
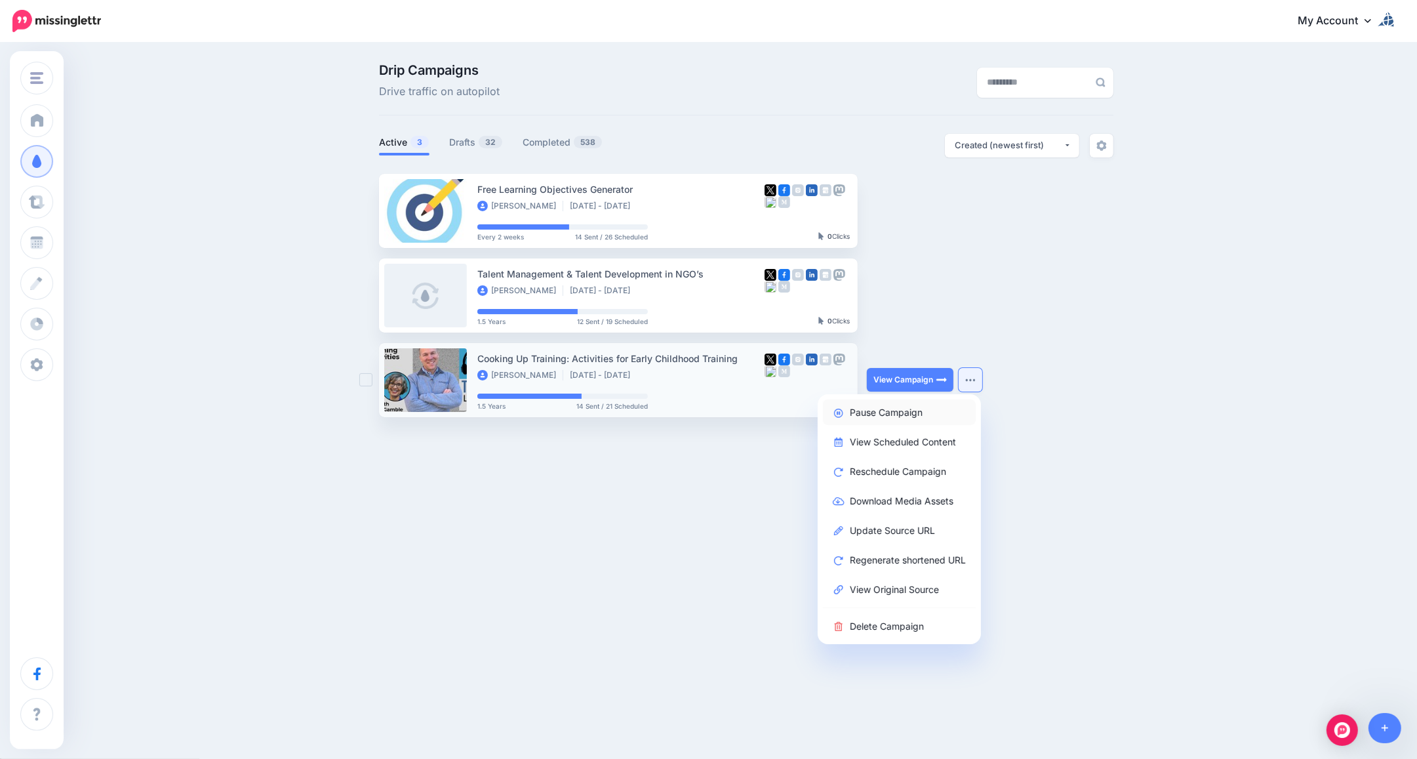
click at [893, 410] on link "Pause Campaign" at bounding box center [899, 412] width 153 height 26
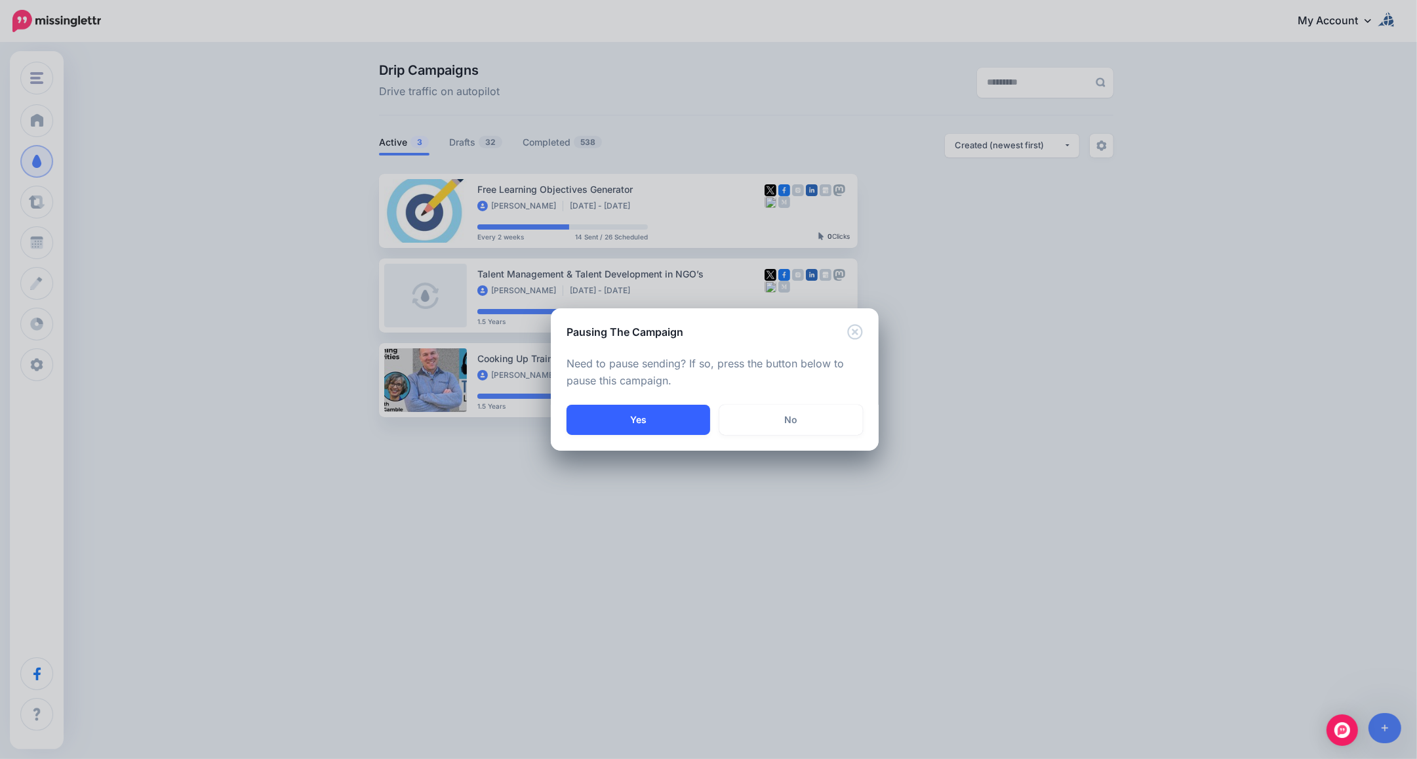
click at [595, 417] on button "Yes" at bounding box center [638, 420] width 144 height 30
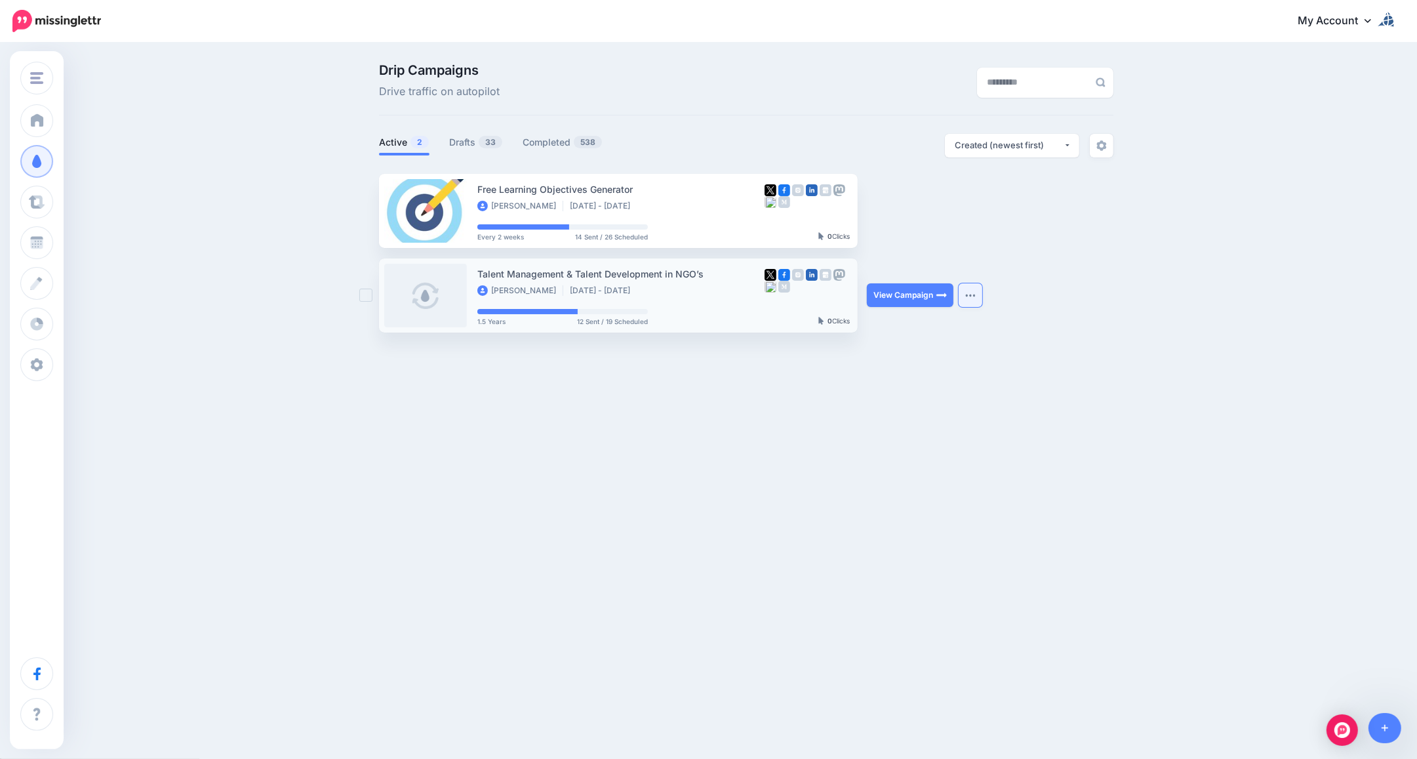
click at [976, 296] on button "button" at bounding box center [971, 295] width 24 height 24
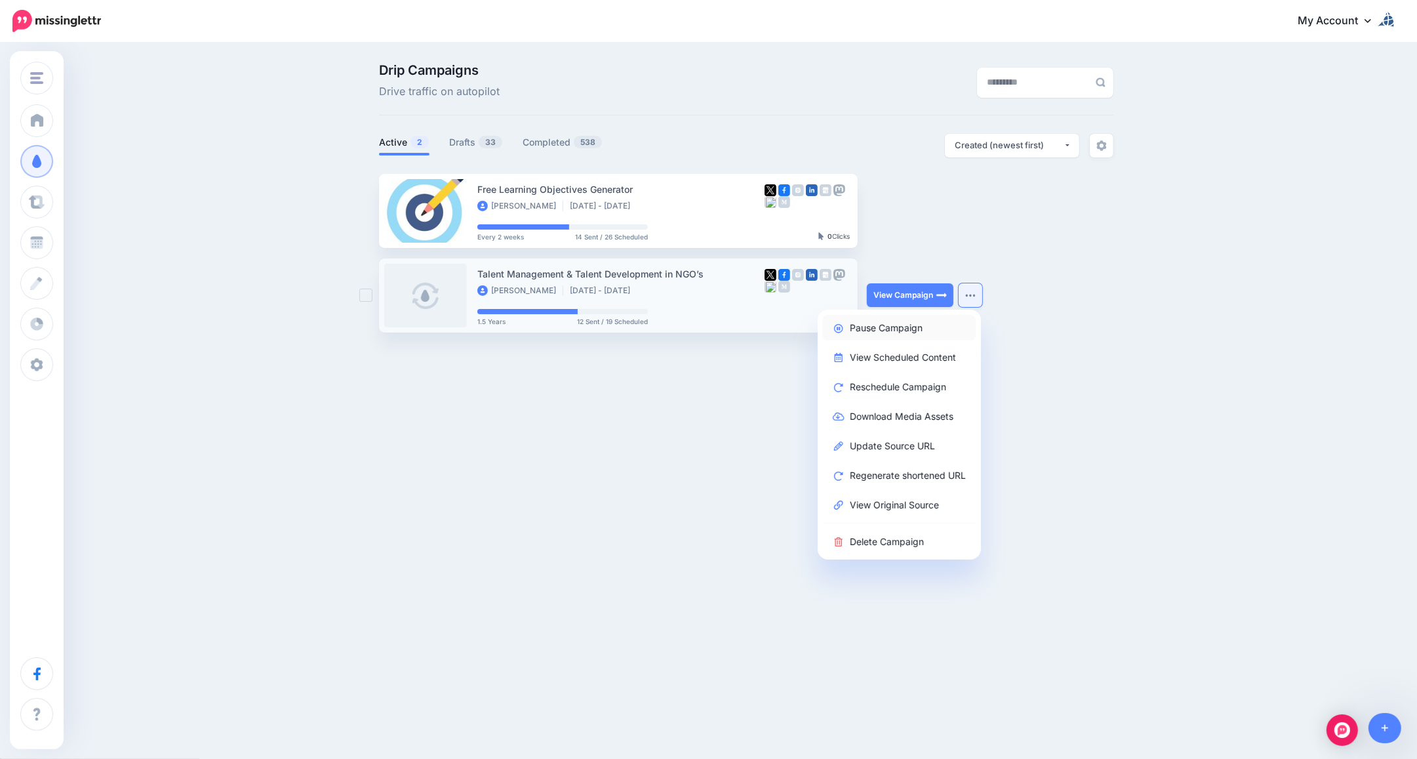
click at [905, 328] on link "Pause Campaign" at bounding box center [899, 328] width 153 height 26
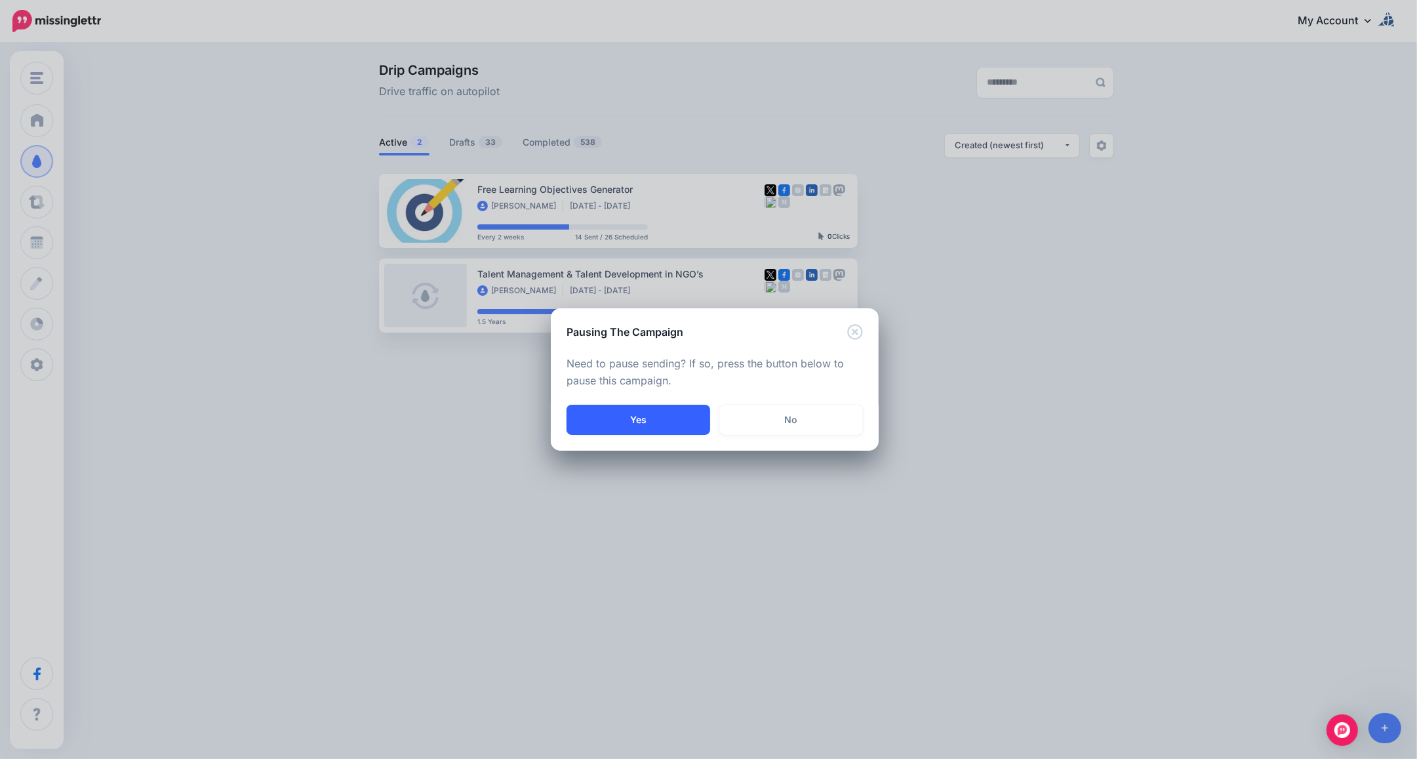
click at [641, 413] on button "Yes" at bounding box center [638, 420] width 144 height 30
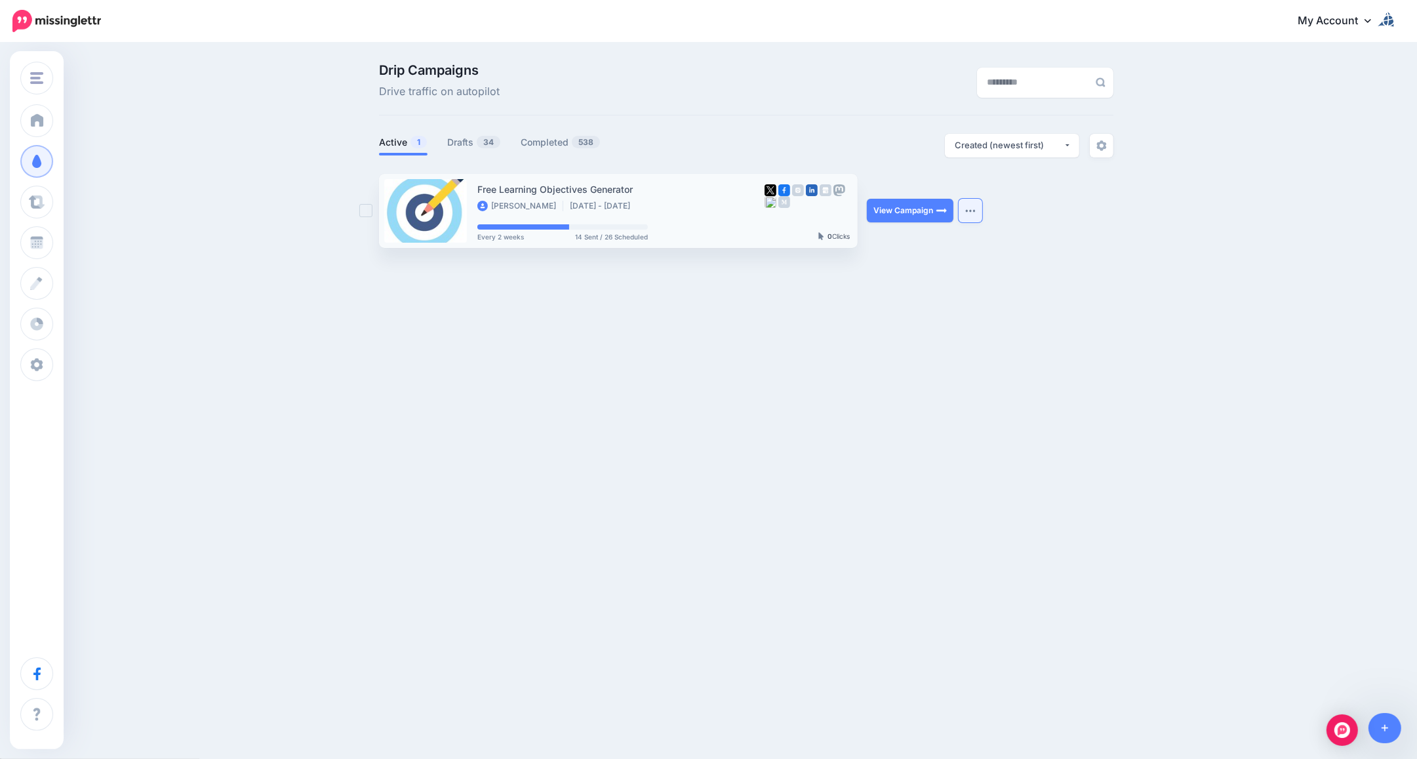
click at [964, 208] on button "button" at bounding box center [971, 211] width 24 height 24
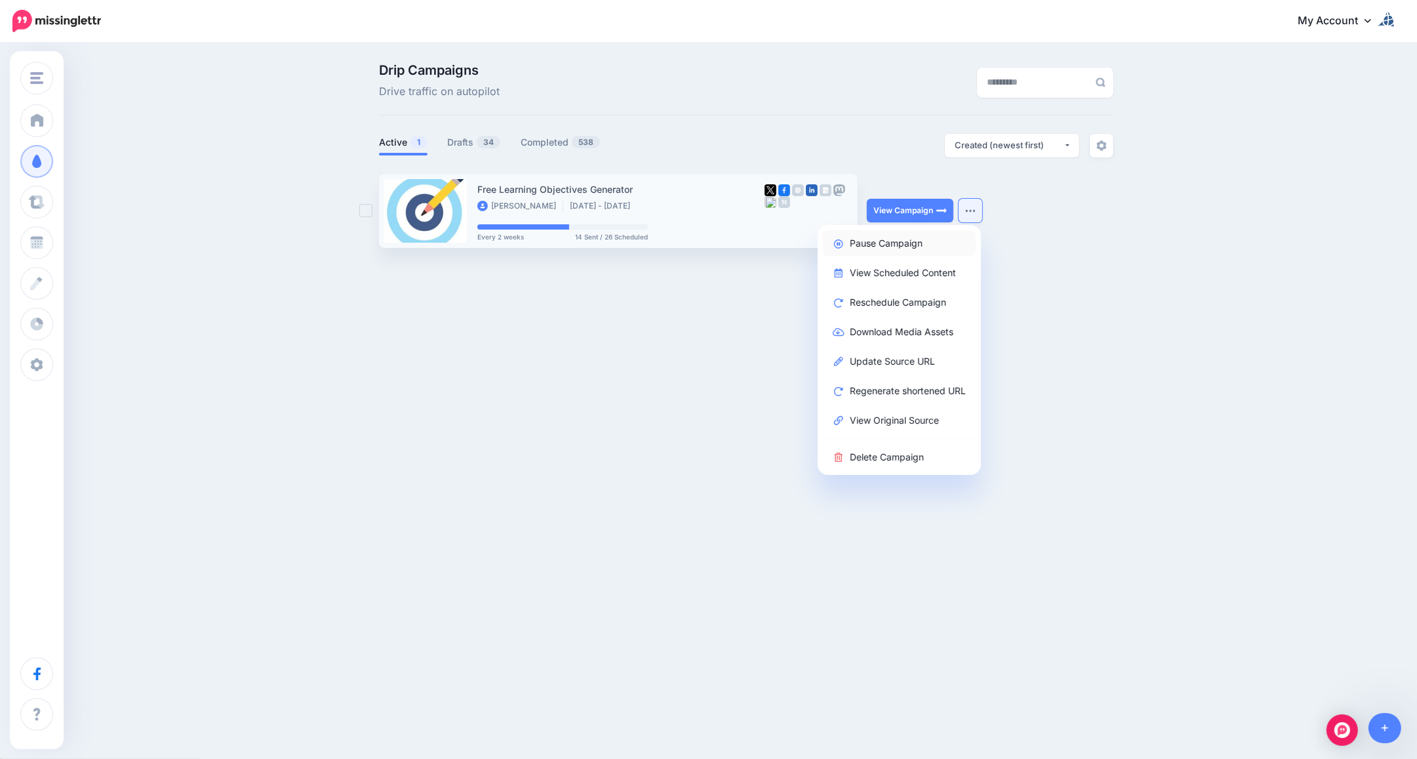
click at [881, 239] on link "Pause Campaign" at bounding box center [899, 243] width 153 height 26
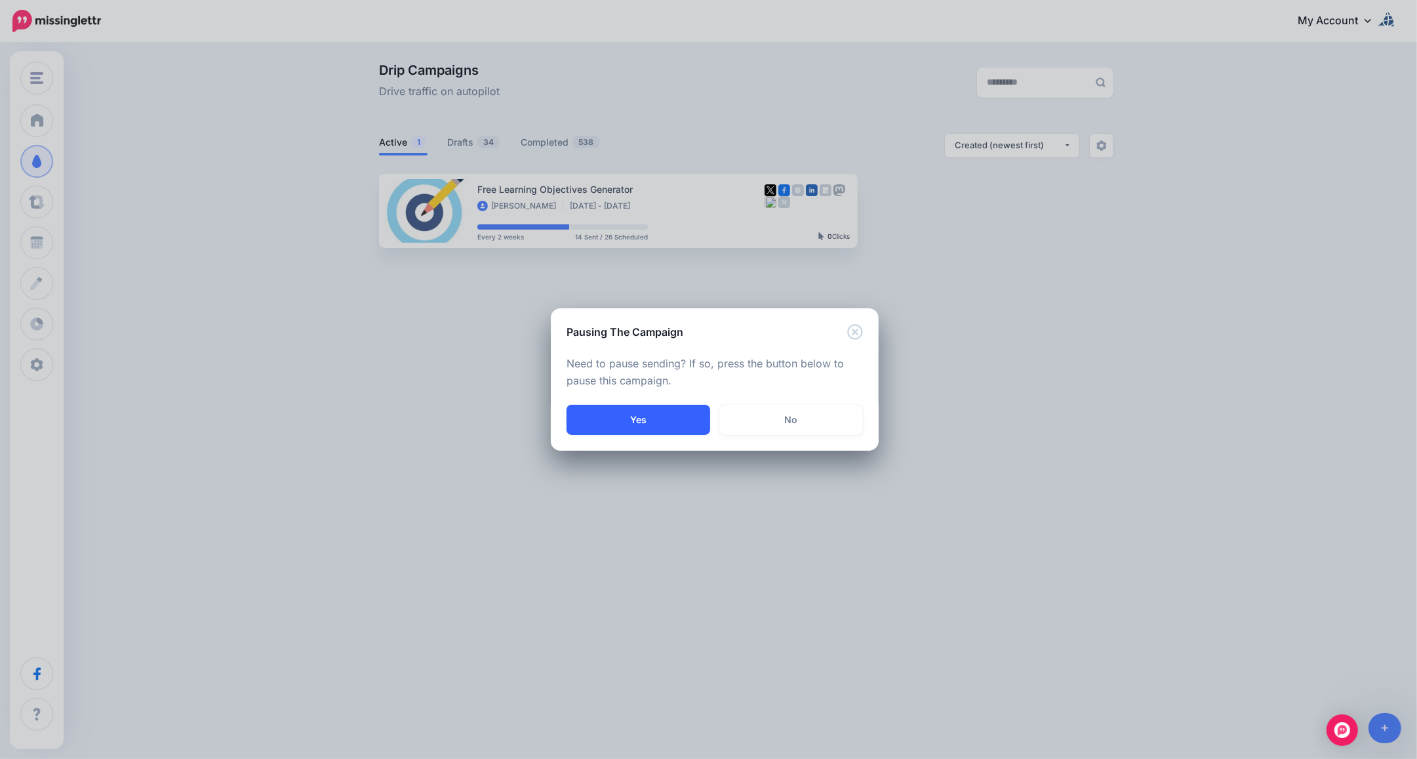
click at [613, 418] on button "Yes" at bounding box center [638, 420] width 144 height 30
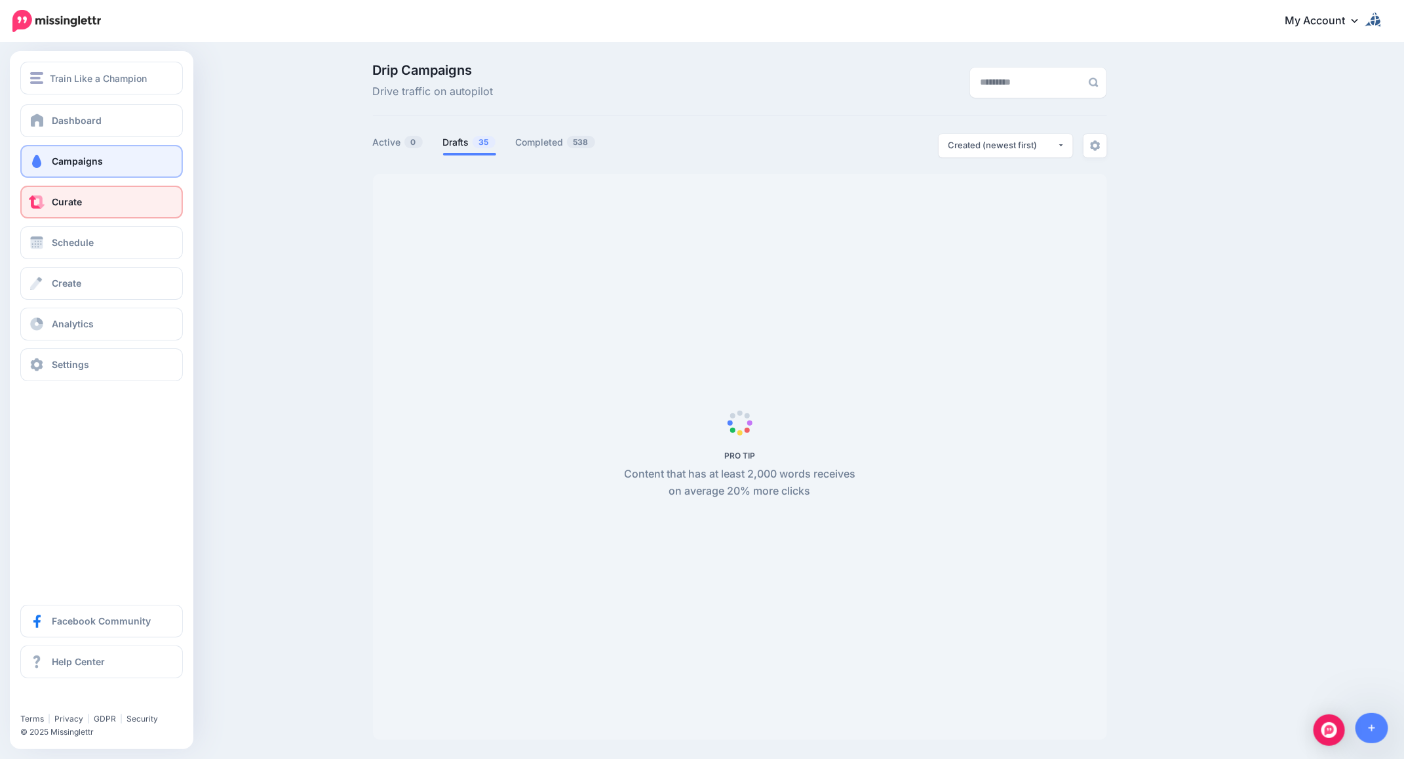
click at [54, 196] on span "Curate" at bounding box center [67, 201] width 30 height 11
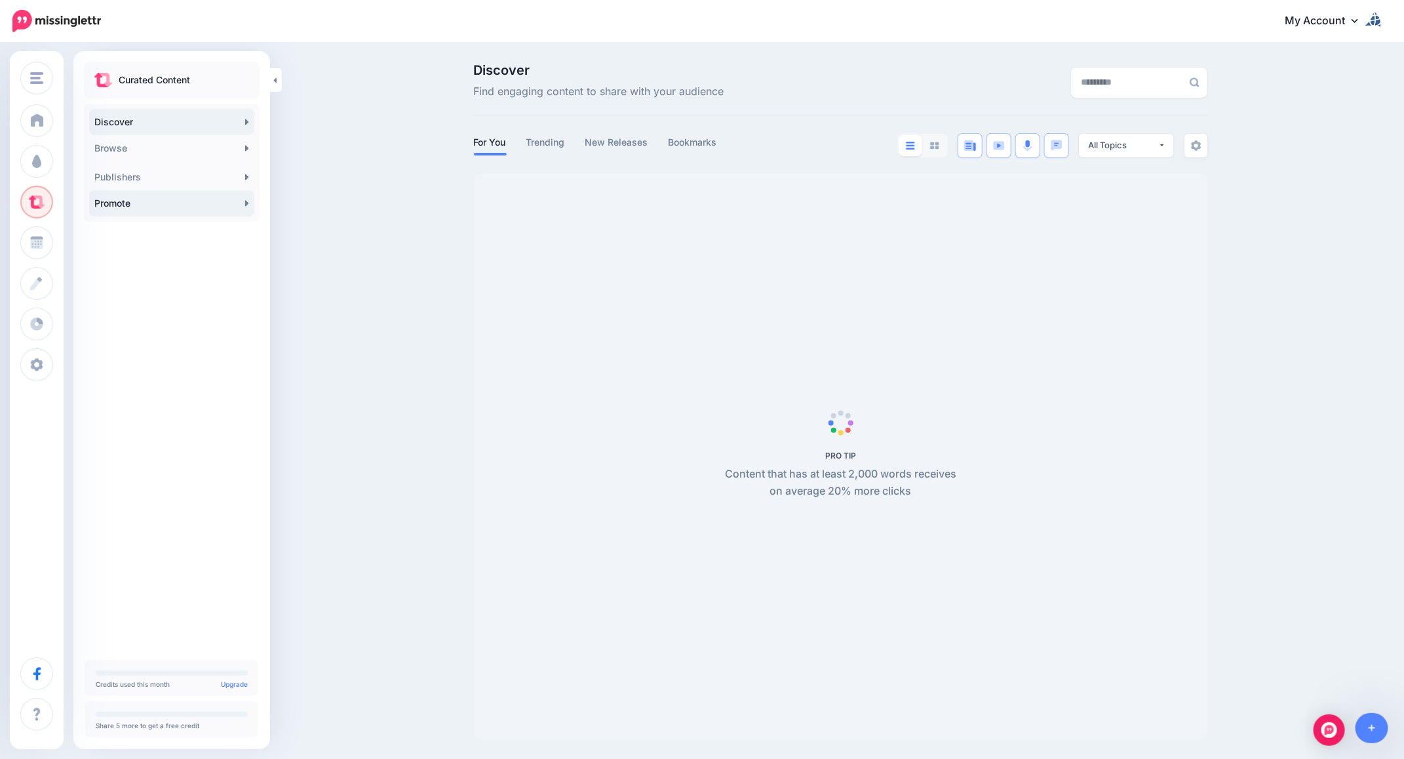
click at [159, 201] on link "Promote" at bounding box center [171, 203] width 165 height 26
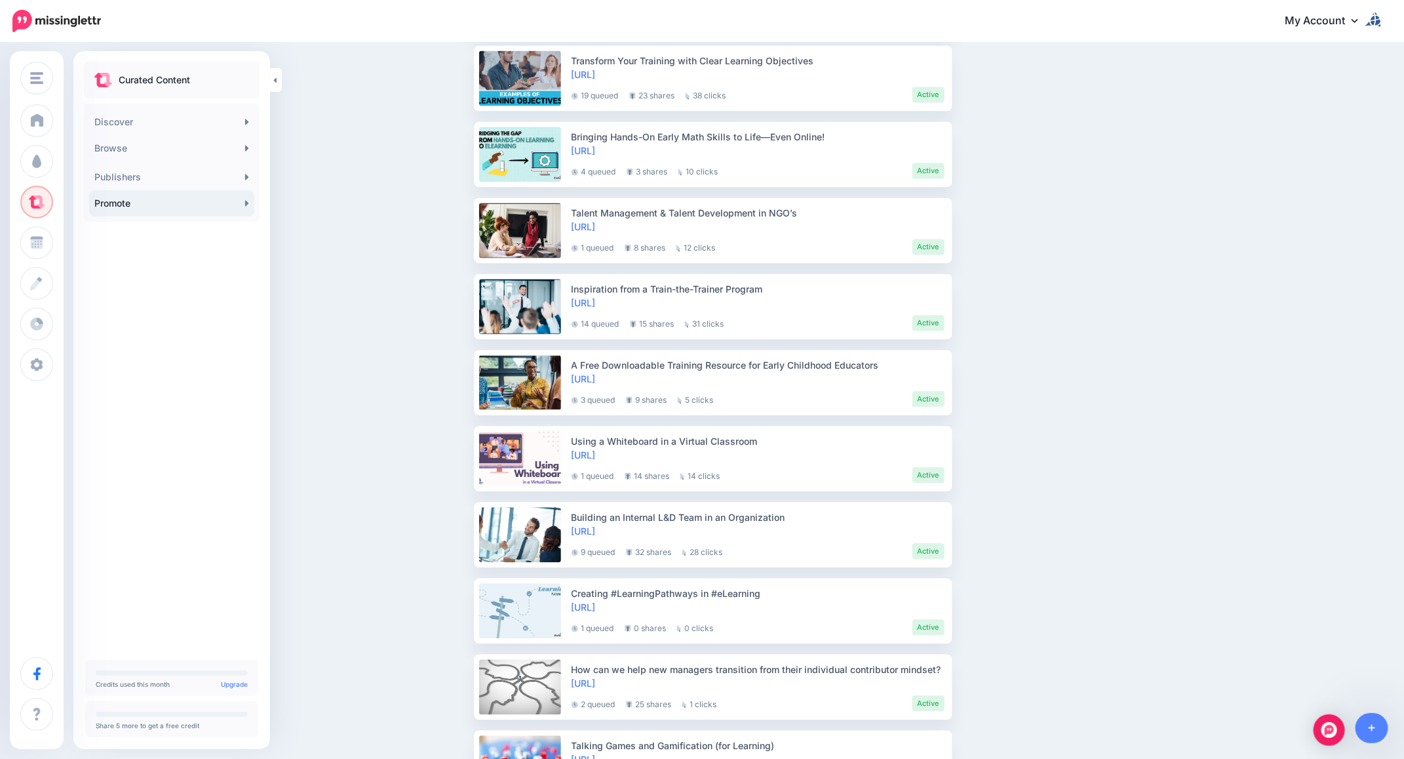
scroll to position [1486, 0]
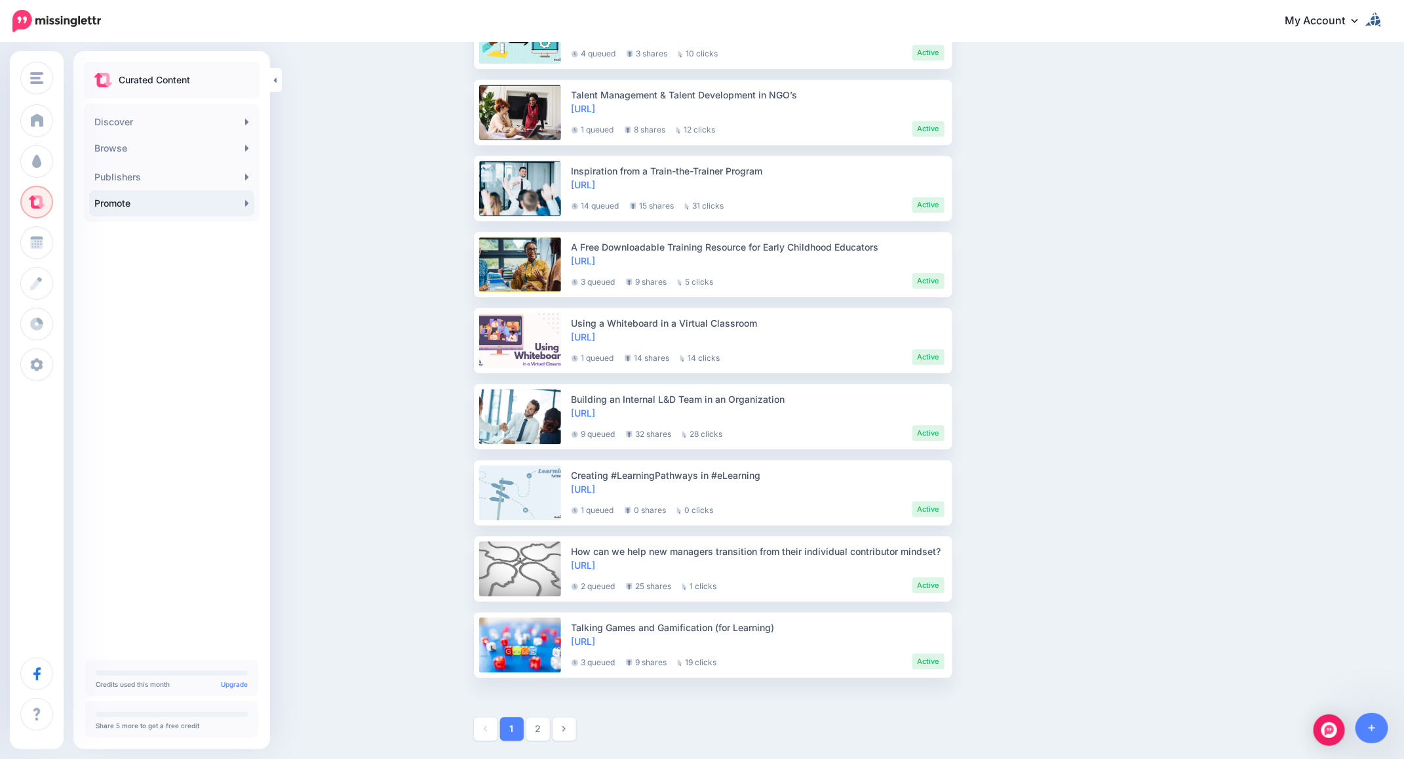
click at [548, 729] on link "2" at bounding box center [538, 729] width 24 height 24
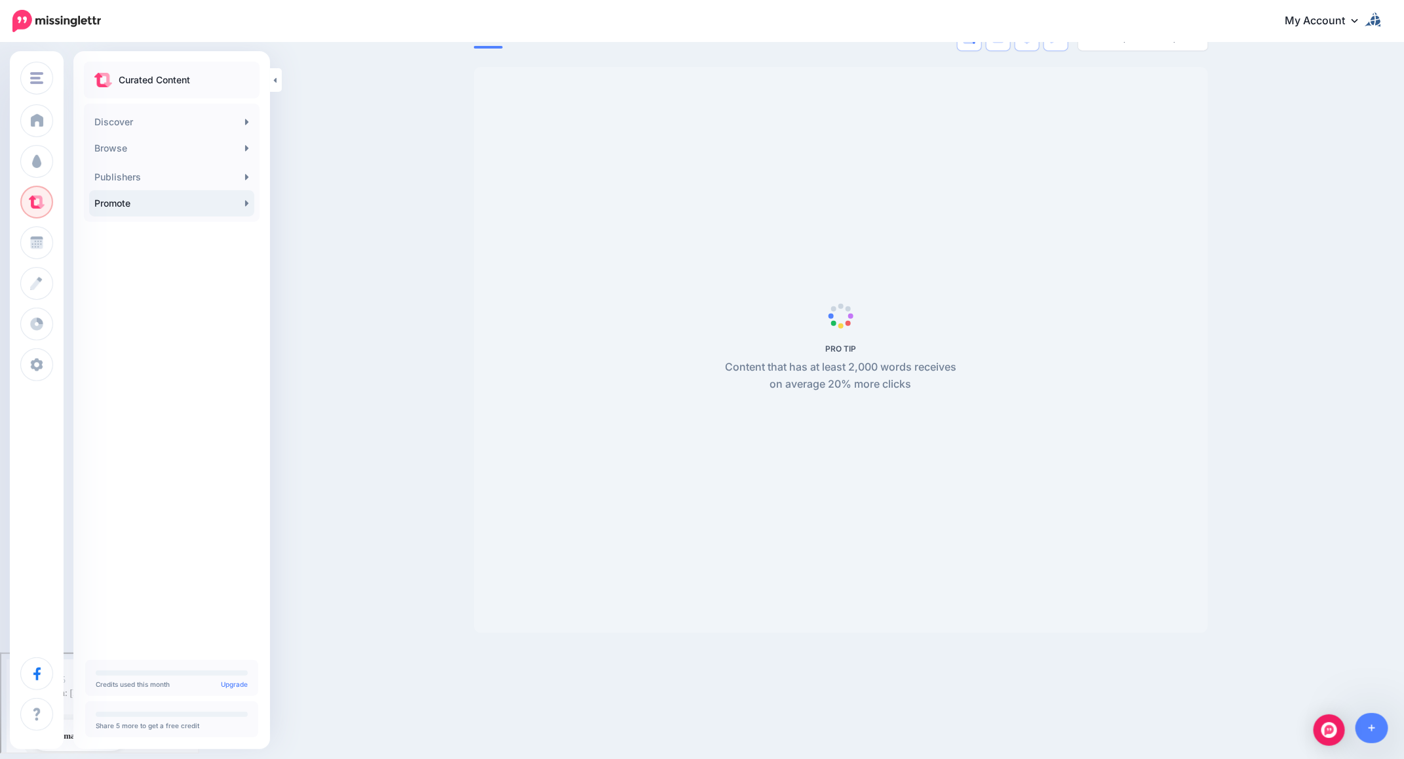
scroll to position [175, 0]
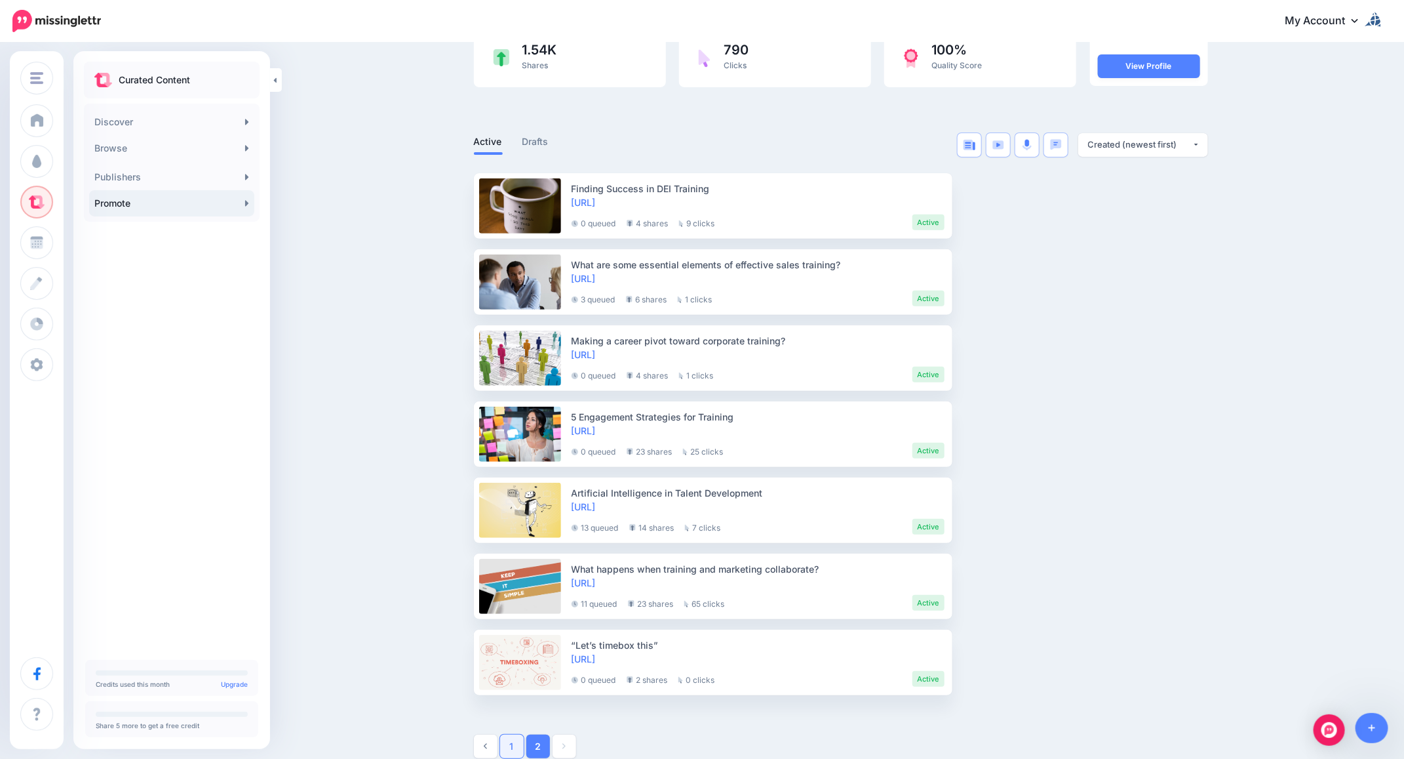
click at [515, 746] on link "1" at bounding box center [512, 746] width 24 height 24
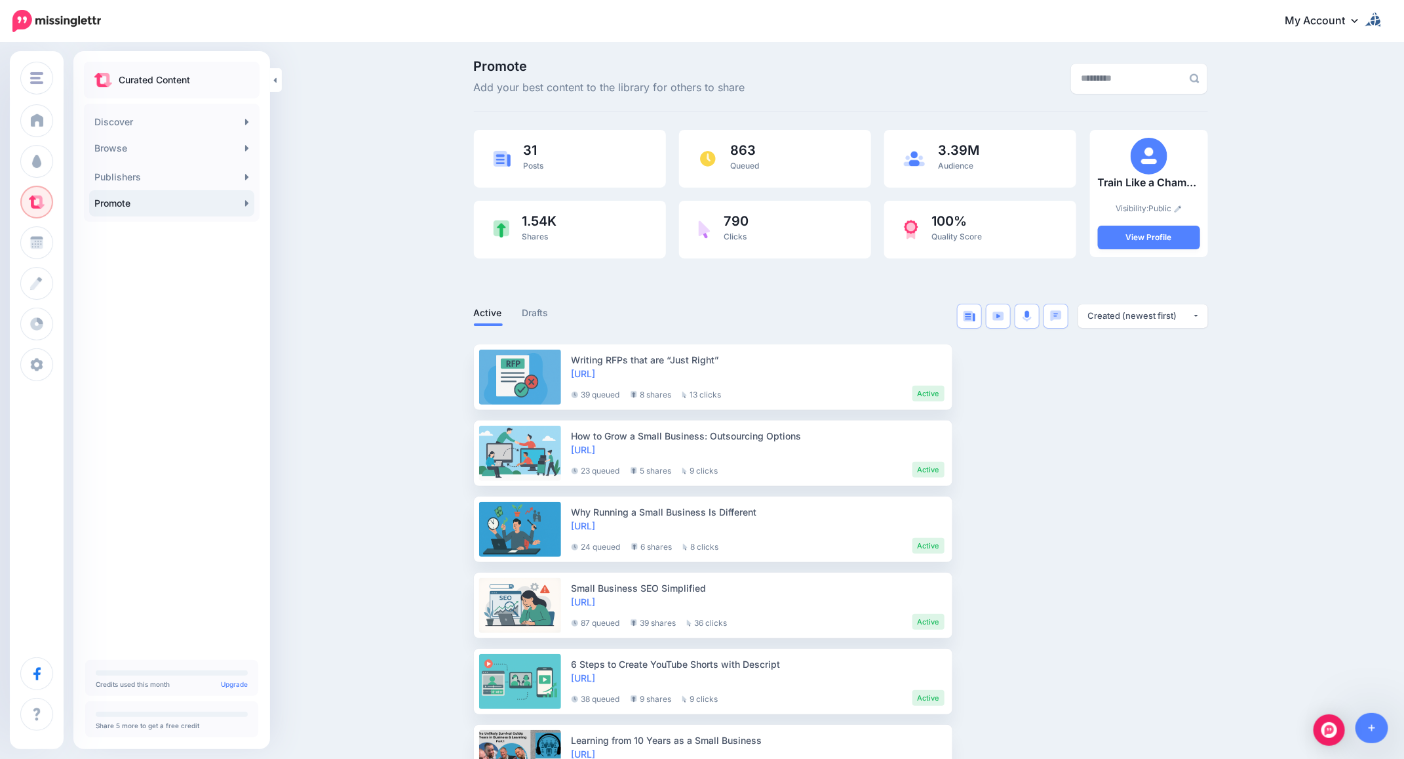
scroll to position [0, 0]
